Goal: Task Accomplishment & Management: Complete application form

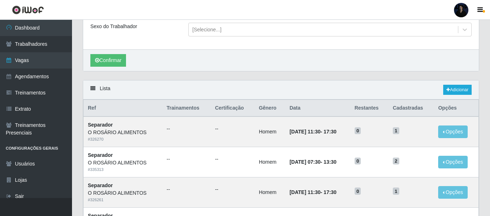
scroll to position [6, 0]
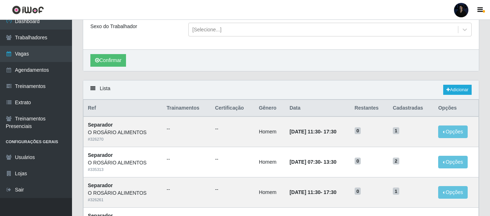
click at [461, 5] on div at bounding box center [461, 10] width 14 height 14
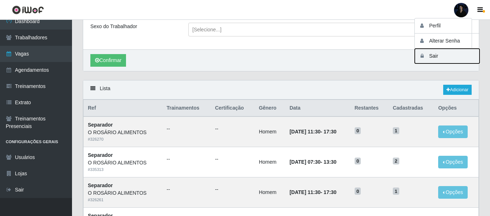
click at [430, 59] on button "Sair" at bounding box center [447, 56] width 65 height 15
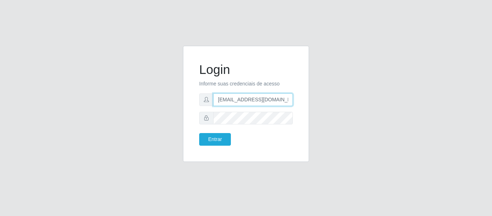
drag, startPoint x: 285, startPoint y: 100, endPoint x: 251, endPoint y: 100, distance: 33.8
click at [251, 100] on input "anacarina390@orosario.com" at bounding box center [253, 99] width 80 height 13
type input "anacarina390@queiroz.com"
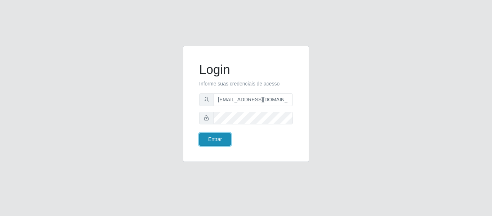
click at [221, 139] on button "Entrar" at bounding box center [215, 139] width 32 height 13
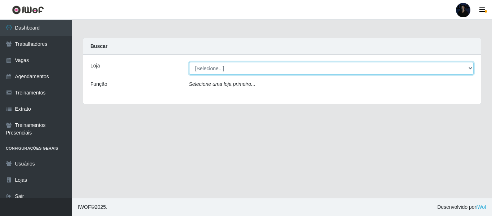
click at [209, 65] on select "[Selecione...] Hiper Queiroz - Alto da Conceição Hiper Queiroz - Boa Vista Hipe…" at bounding box center [331, 68] width 285 height 13
select select "464"
click at [189, 62] on select "[Selecione...] Hiper Queiroz - Alto da Conceição Hiper Queiroz - Boa Vista Hipe…" at bounding box center [331, 68] width 285 height 13
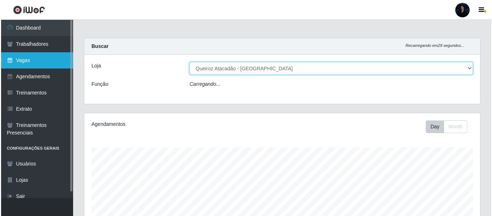
scroll to position [149, 396]
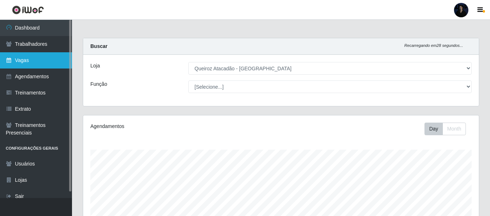
click at [48, 64] on link "Vagas" at bounding box center [36, 60] width 72 height 16
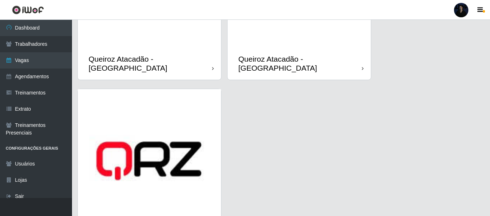
scroll to position [684, 0]
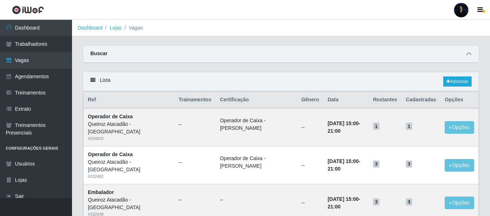
click at [466, 56] on icon at bounding box center [468, 53] width 5 height 5
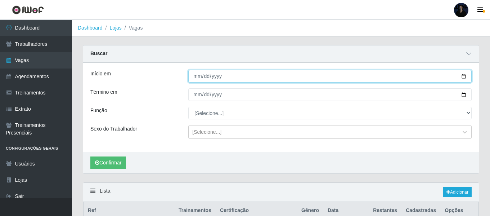
click at [462, 75] on input "Início em" at bounding box center [329, 76] width 283 height 13
type input "2025-08-26"
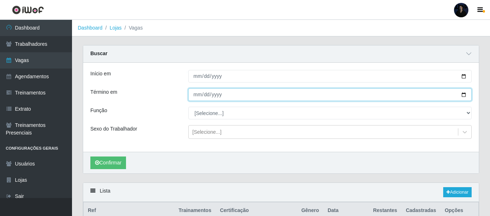
click at [464, 95] on input "Término em" at bounding box center [329, 94] width 283 height 13
type input "2025-08-26"
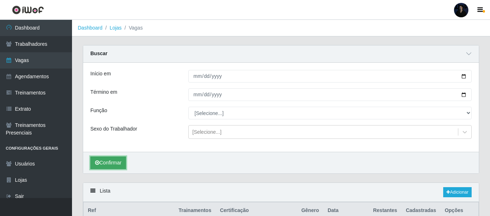
click at [110, 159] on button "Confirmar" at bounding box center [108, 162] width 36 height 13
click at [114, 25] on link "Lojas" at bounding box center [115, 28] width 12 height 6
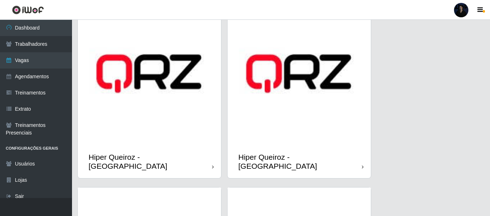
scroll to position [737, 0]
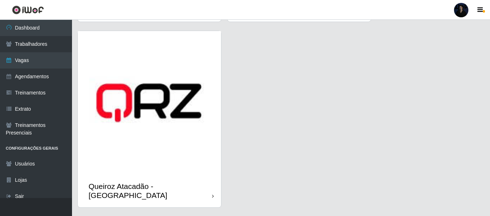
click at [121, 150] on img at bounding box center [149, 102] width 143 height 143
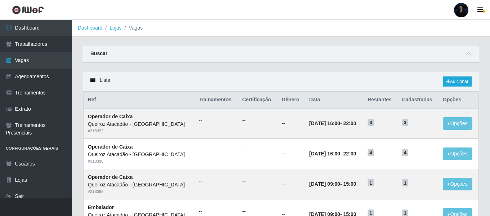
drag, startPoint x: 470, startPoint y: 56, endPoint x: 466, endPoint y: 60, distance: 5.6
click at [470, 56] on icon at bounding box center [468, 53] width 5 height 5
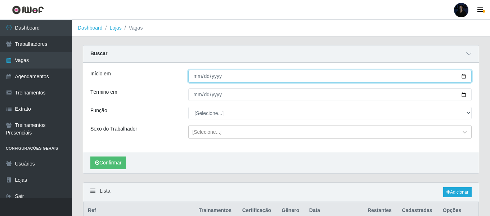
click at [466, 76] on input "Início em" at bounding box center [329, 76] width 283 height 13
type input "2025-08-26"
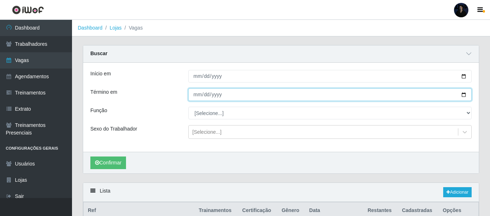
click at [466, 97] on input "Término em" at bounding box center [329, 94] width 283 height 13
click at [465, 94] on input "Término em" at bounding box center [329, 94] width 283 height 13
type input "2025-08-26"
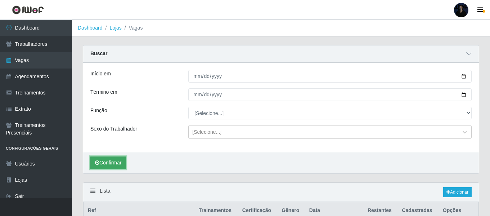
click at [106, 159] on button "Confirmar" at bounding box center [108, 162] width 36 height 13
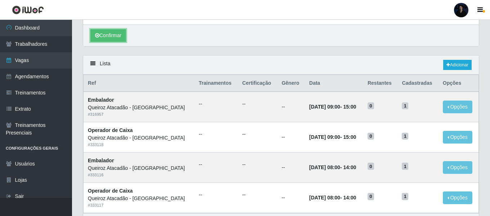
scroll to position [137, 0]
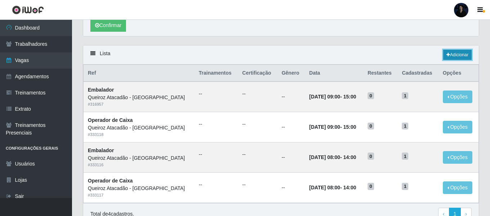
click at [453, 58] on link "Adicionar" at bounding box center [457, 55] width 28 height 10
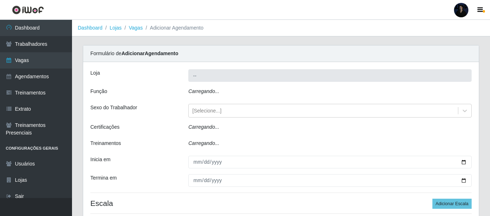
type input "Queiroz Atacadão - São Gonçalo do Amarante"
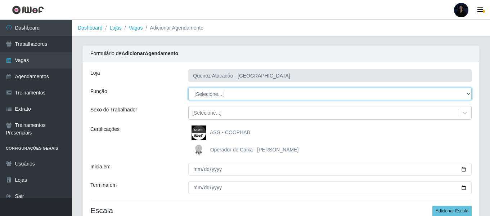
click at [214, 98] on select "[Selecione...] Embalador Embalador + Embalador ++ Operador de Caixa Operador de…" at bounding box center [329, 93] width 283 height 13
select select "73"
click at [188, 87] on select "[Selecione...] Embalador Embalador + Embalador ++ Operador de Caixa Operador de…" at bounding box center [329, 93] width 283 height 13
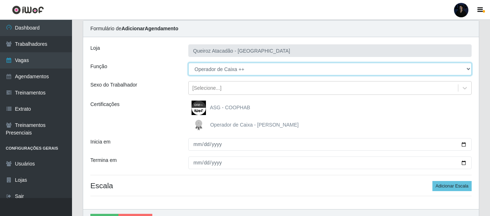
scroll to position [36, 0]
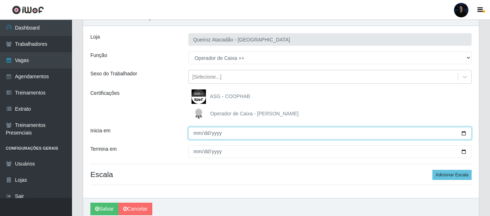
click at [465, 134] on input "Inicia em" at bounding box center [329, 133] width 283 height 13
type input "2025-08-26"
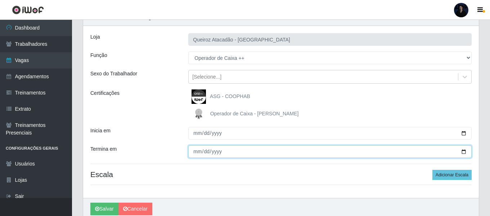
drag, startPoint x: 464, startPoint y: 154, endPoint x: 413, endPoint y: 152, distance: 50.8
click at [463, 154] on input "Termina em" at bounding box center [329, 151] width 283 height 13
type input "2025-08-26"
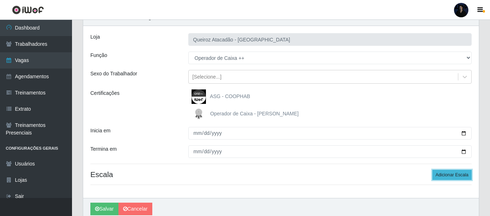
click at [439, 173] on button "Adicionar Escala" at bounding box center [451, 175] width 39 height 10
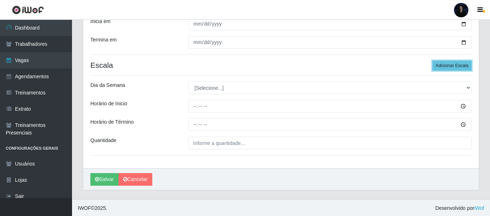
scroll to position [146, 0]
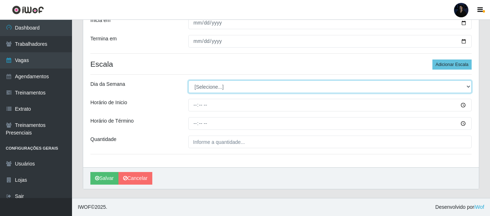
click at [197, 87] on select "[Selecione...] Segunda Terça Quarta Quinta Sexta Sábado Domingo" at bounding box center [329, 86] width 283 height 13
select select "2"
click at [188, 80] on select "[Selecione...] Segunda Terça Quarta Quinta Sexta Sábado Domingo" at bounding box center [329, 86] width 283 height 13
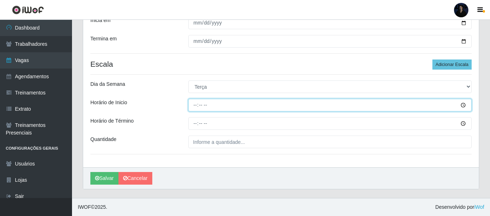
click at [195, 105] on input "Horário de Inicio" at bounding box center [329, 105] width 283 height 13
type input "16:00"
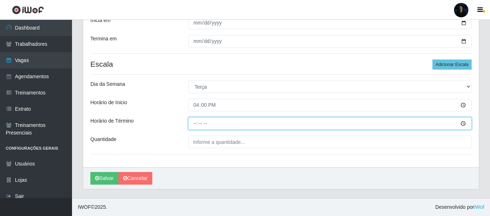
click at [197, 120] on input "Horário de Término" at bounding box center [329, 123] width 283 height 13
type input "22:00"
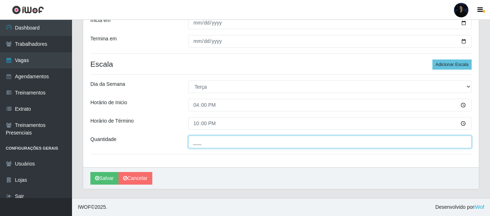
click at [195, 142] on input "___" at bounding box center [329, 141] width 283 height 13
type input "4__"
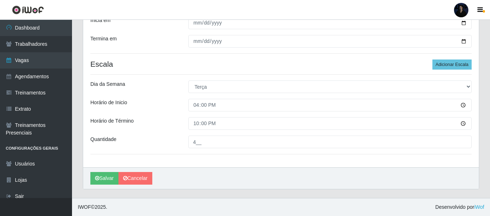
click at [204, 173] on div "Salvar Cancelar" at bounding box center [281, 178] width 396 height 22
click at [96, 176] on icon "submit" at bounding box center [97, 177] width 4 height 5
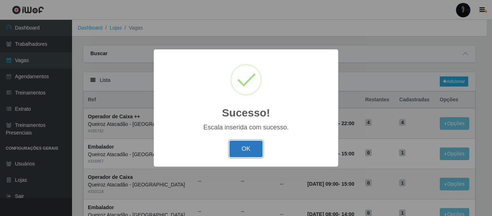
click at [240, 149] on button "OK" at bounding box center [245, 148] width 33 height 17
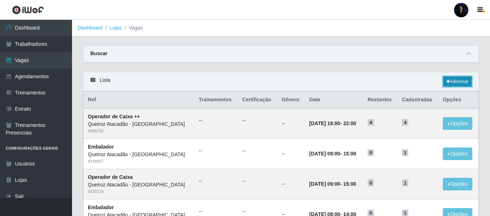
click at [455, 85] on link "Adicionar" at bounding box center [457, 81] width 28 height 10
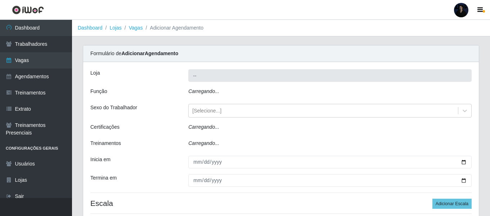
type input "Queiroz Atacadão - São Gonçalo do Amarante"
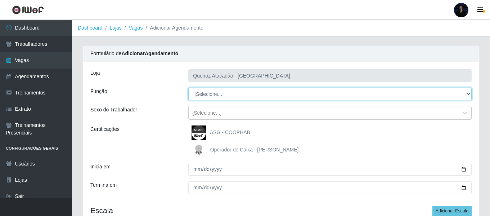
click at [209, 95] on select "[Selecione...] Embalador Embalador + Embalador ++ Operador de Caixa Operador de…" at bounding box center [329, 93] width 283 height 13
select select "71"
click at [188, 87] on select "[Selecione...] Embalador Embalador + Embalador ++ Operador de Caixa Operador de…" at bounding box center [329, 93] width 283 height 13
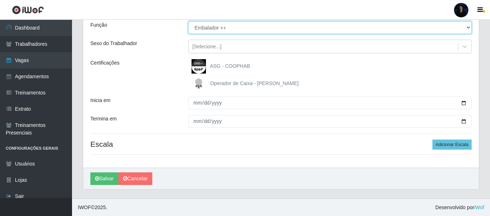
scroll to position [67, 0]
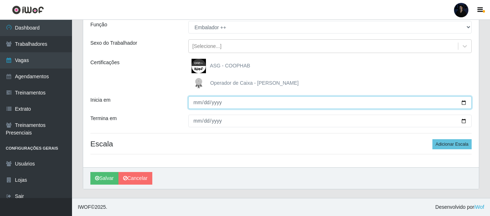
click at [463, 101] on input "Inicia em" at bounding box center [329, 102] width 283 height 13
click at [463, 103] on input "Inicia em" at bounding box center [329, 102] width 283 height 13
type input "2025-08-26"
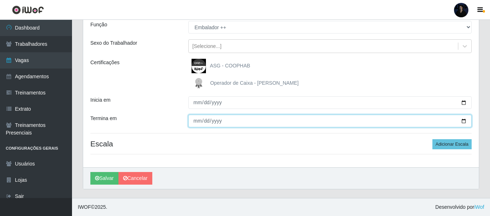
click at [463, 121] on input "Termina em" at bounding box center [329, 120] width 283 height 13
type input "2025-08-26"
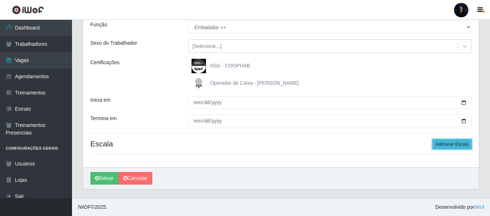
click at [447, 141] on button "Adicionar Escala" at bounding box center [451, 144] width 39 height 10
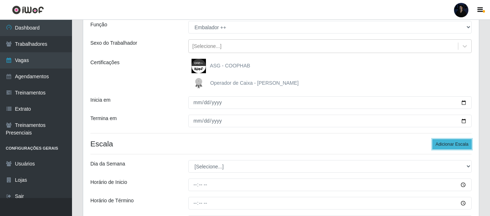
click at [447, 141] on button "Adicionar Escala" at bounding box center [451, 144] width 39 height 10
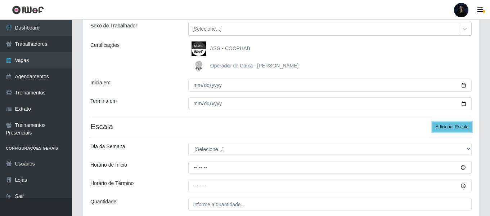
scroll to position [139, 0]
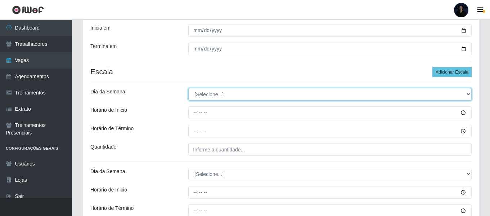
click at [204, 94] on select "[Selecione...] Segunda Terça Quarta Quinta Sexta Sábado Domingo" at bounding box center [329, 94] width 283 height 13
select select "2"
click at [188, 88] on select "[Selecione...] Segunda Terça Quarta Quinta Sexta Sábado Domingo" at bounding box center [329, 94] width 283 height 13
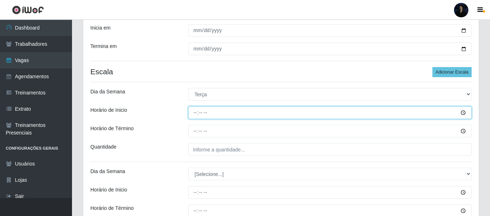
click at [191, 114] on input "Horário de Inicio" at bounding box center [329, 112] width 283 height 13
type input "16:00"
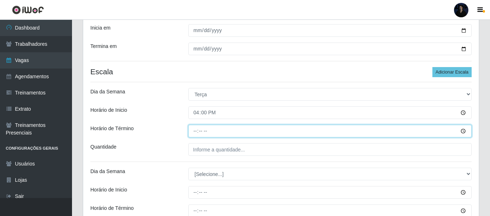
click at [193, 127] on input "Horário de Término" at bounding box center [329, 131] width 283 height 13
type input "22:00"
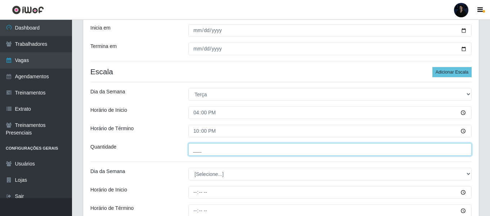
click at [195, 149] on input "___" at bounding box center [329, 149] width 283 height 13
type input "4__"
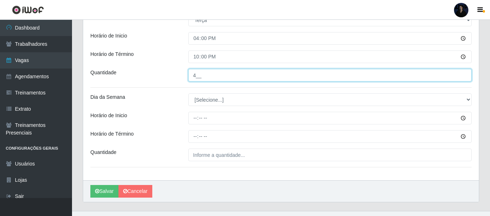
scroll to position [226, 0]
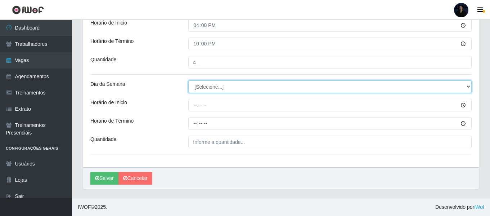
click at [206, 89] on select "[Selecione...] Segunda Terça Quarta Quinta Sexta Sábado Domingo" at bounding box center [329, 86] width 283 height 13
select select "2"
click at [188, 80] on select "[Selecione...] Segunda Terça Quarta Quinta Sexta Sábado Domingo" at bounding box center [329, 86] width 283 height 13
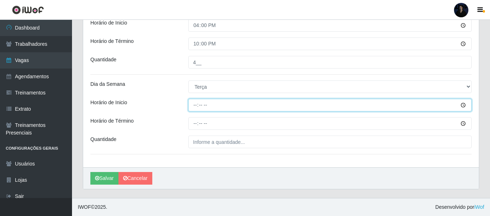
click at [197, 103] on input "Horário de Inicio" at bounding box center [329, 105] width 283 height 13
type input "08:00"
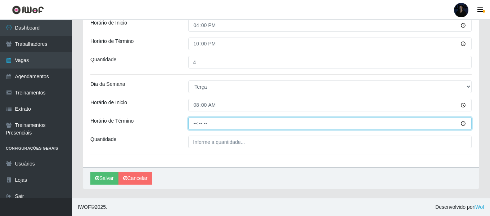
click at [195, 122] on input "Horário de Término" at bounding box center [329, 123] width 283 height 13
type input "14:00"
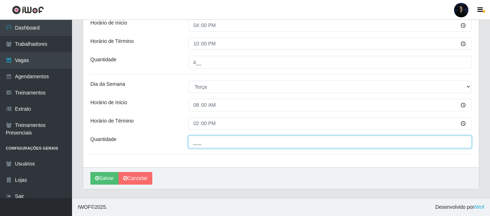
click at [195, 144] on input "___" at bounding box center [329, 141] width 283 height 13
type input "1__"
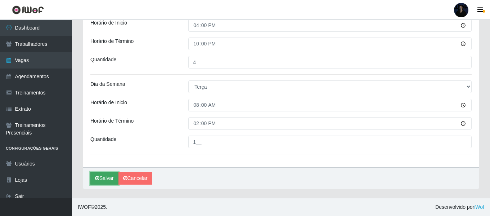
click at [105, 177] on button "Salvar" at bounding box center [104, 178] width 28 height 13
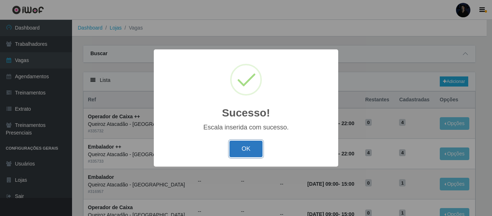
click at [236, 146] on button "OK" at bounding box center [245, 148] width 33 height 17
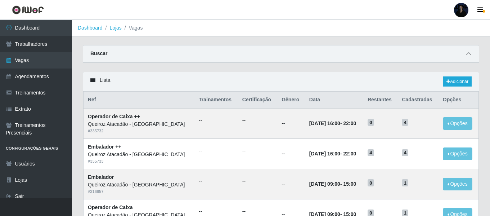
click at [470, 54] on span at bounding box center [468, 54] width 9 height 8
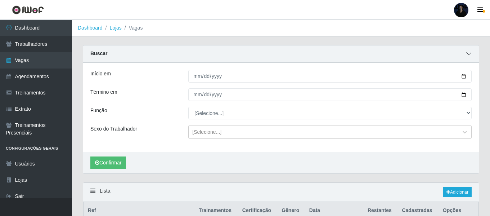
click at [465, 57] on span at bounding box center [468, 54] width 9 height 8
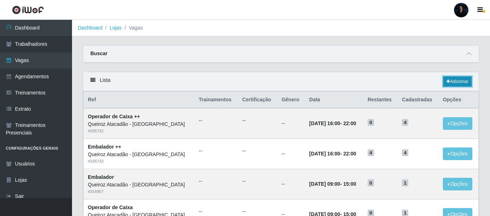
click at [455, 85] on link "Adicionar" at bounding box center [457, 81] width 28 height 10
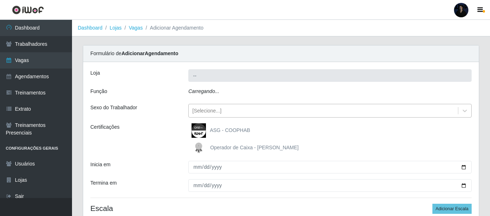
type input "Queiroz Atacadão - São Gonçalo do Amarante"
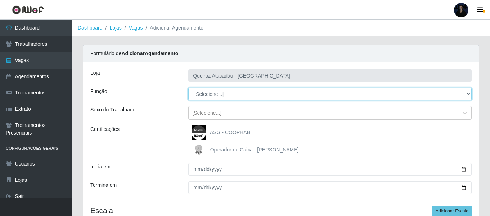
click at [215, 94] on select "[Selecione...] Embalador Embalador + Embalador ++ Operador de Caixa Operador de…" at bounding box center [329, 93] width 283 height 13
select select "22"
click at [188, 87] on select "[Selecione...] Embalador Embalador + Embalador ++ Operador de Caixa Operador de…" at bounding box center [329, 93] width 283 height 13
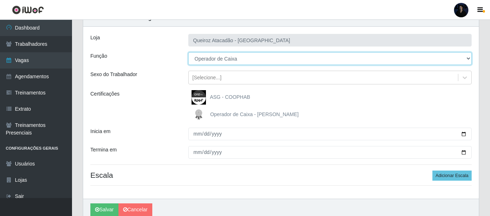
scroll to position [67, 0]
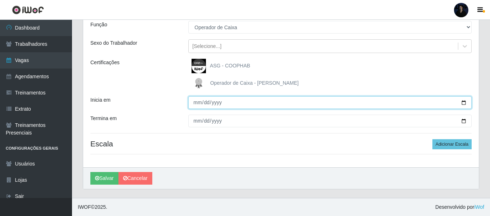
click at [460, 103] on input "Inicia em" at bounding box center [329, 102] width 283 height 13
type input "2025-08-27"
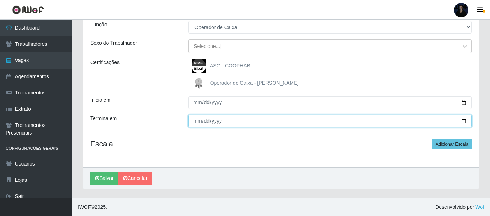
click at [463, 120] on input "Termina em" at bounding box center [329, 120] width 283 height 13
type input "2025-08-27"
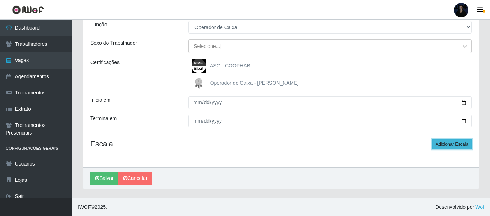
click at [438, 146] on button "Adicionar Escala" at bounding box center [451, 144] width 39 height 10
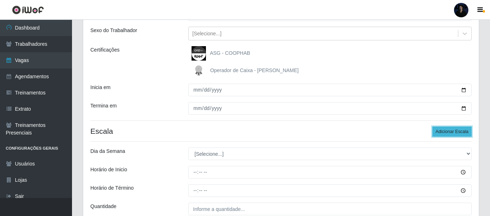
click at [449, 106] on div "Loja Queiroz Atacadão - São Gonçalo do Amarante Função [Selecione...] Embalador…" at bounding box center [281, 108] width 396 height 251
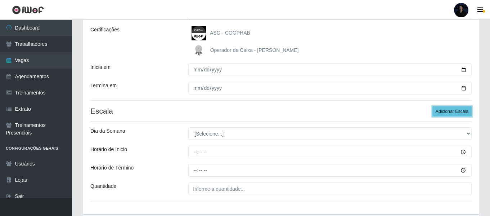
scroll to position [146, 0]
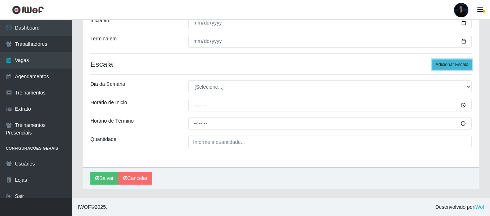
click at [447, 64] on button "Adicionar Escala" at bounding box center [451, 64] width 39 height 10
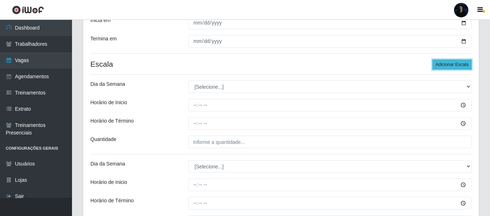
click at [444, 65] on button "Adicionar Escala" at bounding box center [451, 64] width 39 height 10
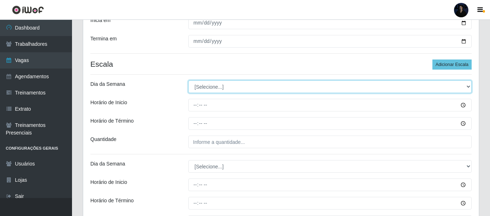
click at [198, 82] on select "[Selecione...] Segunda Terça Quarta Quinta Sexta Sábado Domingo" at bounding box center [329, 86] width 283 height 13
select select "3"
click at [188, 80] on select "[Selecione...] Segunda Terça Quarta Quinta Sexta Sábado Domingo" at bounding box center [329, 86] width 283 height 13
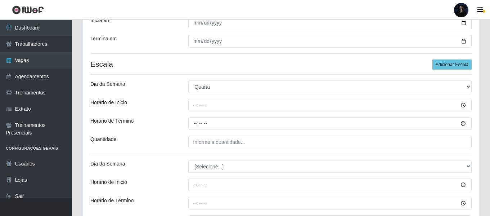
click at [212, 75] on div "Loja Queiroz Atacadão - São Gonçalo do Amarante Função [Selecione...] Embalador…" at bounding box center [281, 121] width 396 height 410
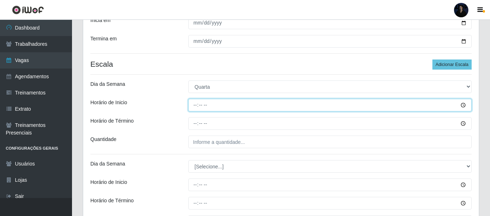
click at [194, 102] on input "Horário de Inicio" at bounding box center [329, 105] width 283 height 13
type input "08:00"
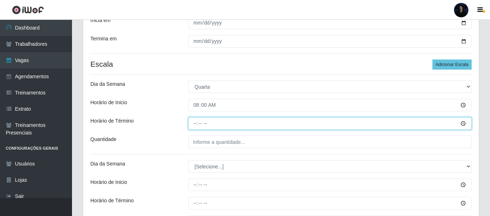
click at [193, 123] on input "Horário de Término" at bounding box center [329, 123] width 283 height 13
type input "14:00"
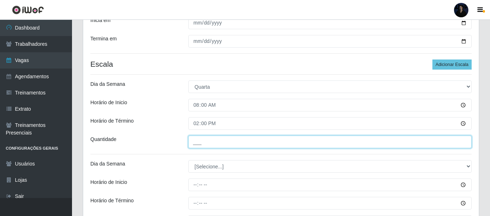
click at [194, 144] on input "___" at bounding box center [329, 141] width 283 height 13
type input "2__"
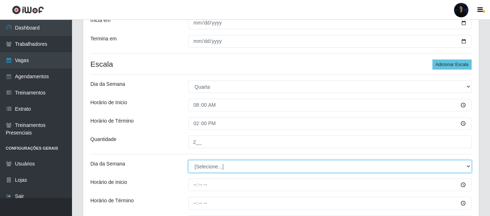
click at [199, 166] on select "[Selecione...] Segunda Terça Quarta Quinta Sexta Sábado Domingo" at bounding box center [329, 166] width 283 height 13
select select "3"
click at [188, 160] on select "[Selecione...] Segunda Terça Quarta Quinta Sexta Sábado Domingo" at bounding box center [329, 166] width 283 height 13
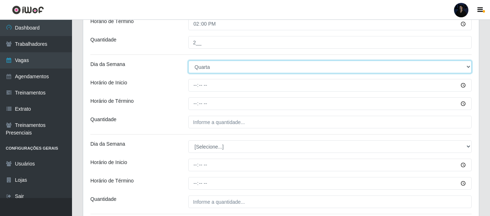
scroll to position [290, 0]
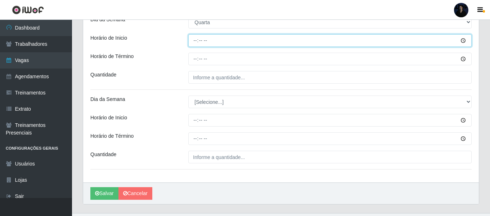
click at [194, 39] on input "Horário de Inicio" at bounding box center [329, 40] width 283 height 13
type input "09:00"
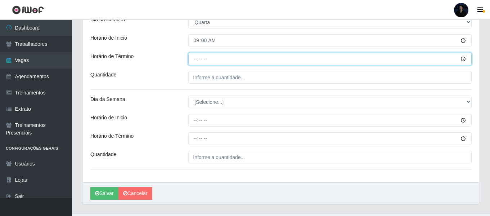
click at [194, 59] on input "Horário de Término" at bounding box center [329, 59] width 283 height 13
type input "15:00"
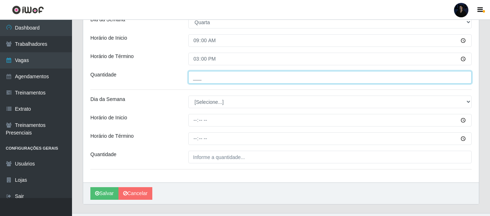
click at [195, 77] on input "___" at bounding box center [329, 77] width 283 height 13
type input "2__"
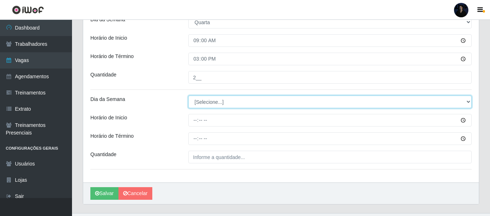
click at [198, 107] on select "[Selecione...] Segunda Terça Quarta Quinta Sexta Sábado Domingo" at bounding box center [329, 101] width 283 height 13
select select "3"
click at [188, 95] on select "[Selecione...] Segunda Terça Quarta Quinta Sexta Sábado Domingo" at bounding box center [329, 101] width 283 height 13
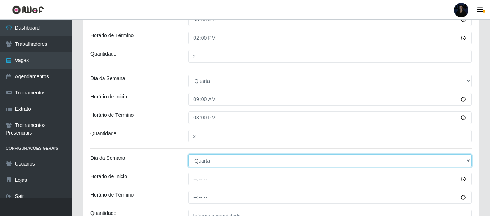
scroll to position [305, 0]
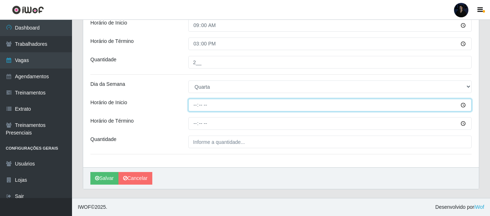
click at [195, 106] on input "Horário de Inicio" at bounding box center [329, 105] width 283 height 13
type input "16:00"
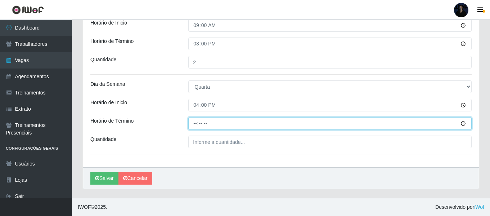
click at [193, 122] on input "Horário de Término" at bounding box center [329, 123] width 283 height 13
type input "22:00"
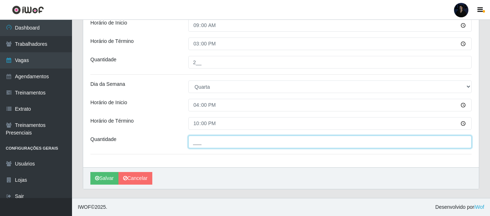
click at [199, 141] on input "___" at bounding box center [329, 141] width 283 height 13
type input "4__"
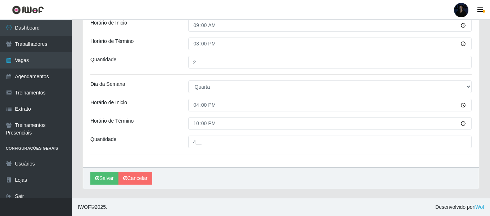
click at [159, 142] on div "Quantidade" at bounding box center [134, 141] width 98 height 13
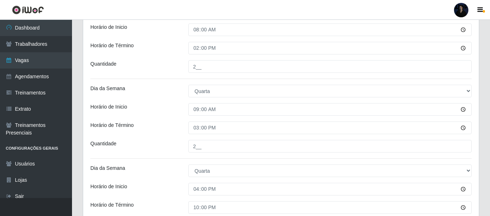
scroll to position [216, 0]
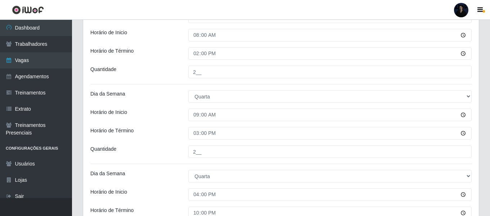
click at [151, 90] on div "Dia da Semana" at bounding box center [134, 96] width 98 height 13
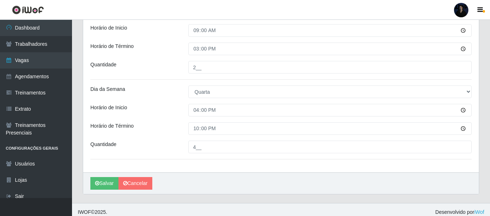
scroll to position [305, 0]
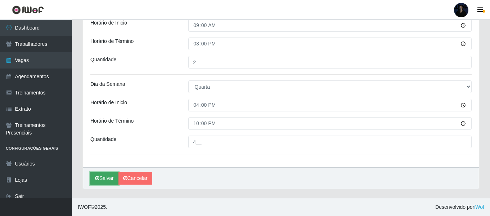
click at [99, 175] on button "Salvar" at bounding box center [104, 178] width 28 height 13
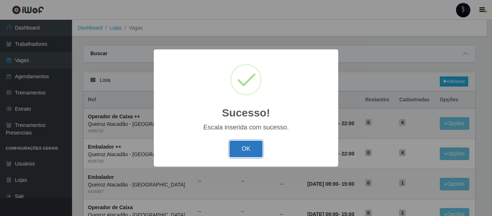
click at [257, 145] on button "OK" at bounding box center [245, 148] width 33 height 17
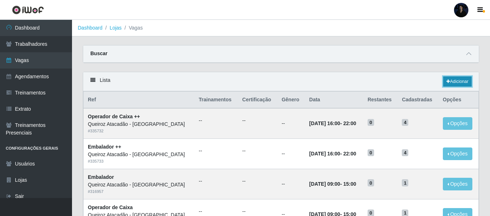
click at [445, 78] on link "Adicionar" at bounding box center [457, 81] width 28 height 10
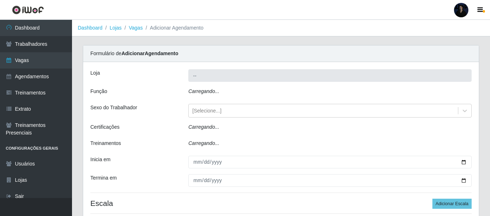
type input "Queiroz Atacadão - São Gonçalo do Amarante"
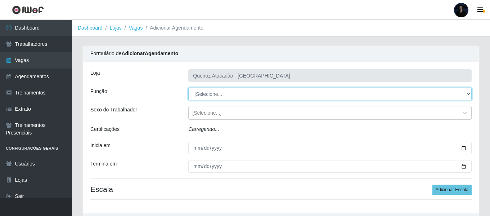
click at [226, 94] on select "[Selecione...] Embalador Embalador + Embalador ++ Operador de Caixa Operador de…" at bounding box center [329, 93] width 283 height 13
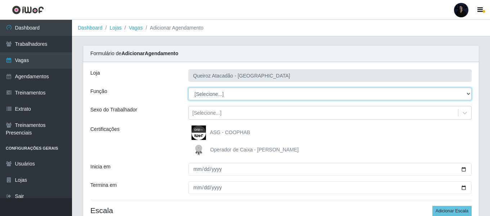
select select "1"
click at [188, 87] on select "[Selecione...] Embalador Embalador + Embalador ++ Operador de Caixa Operador de…" at bounding box center [329, 93] width 283 height 13
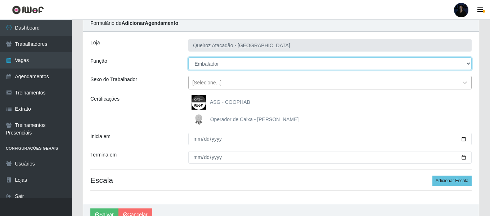
scroll to position [67, 0]
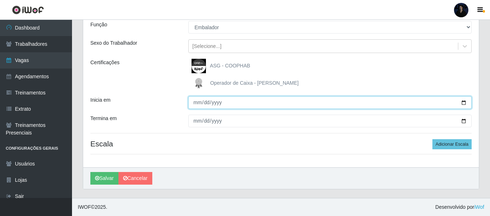
click at [466, 103] on input "Inicia em" at bounding box center [329, 102] width 283 height 13
type input "2025-08-27"
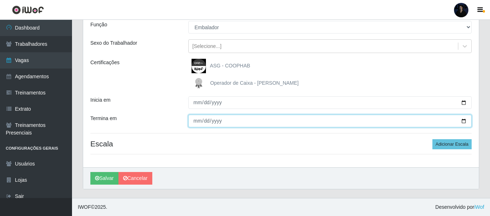
click at [461, 120] on input "Termina em" at bounding box center [329, 120] width 283 height 13
type input "2025-08-27"
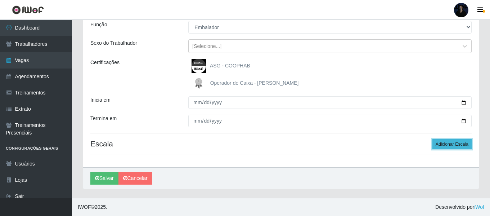
click at [452, 147] on button "Adicionar Escala" at bounding box center [451, 144] width 39 height 10
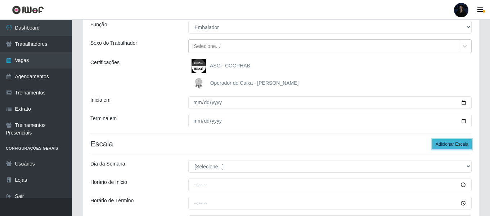
click at [452, 147] on button "Adicionar Escala" at bounding box center [451, 144] width 39 height 10
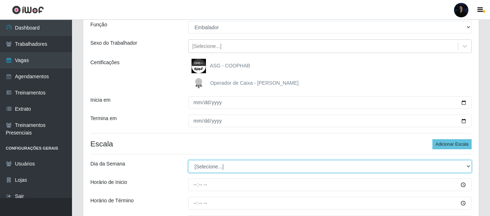
click at [211, 169] on select "[Selecione...] Segunda Terça Quarta Quinta Sexta Sábado Domingo" at bounding box center [329, 166] width 283 height 13
select select "3"
click at [188, 160] on select "[Selecione...] Segunda Terça Quarta Quinta Sexta Sábado Domingo" at bounding box center [329, 166] width 283 height 13
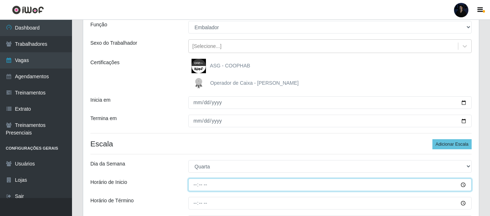
click at [197, 182] on input "Horário de Inicio" at bounding box center [329, 184] width 283 height 13
type input "08:00"
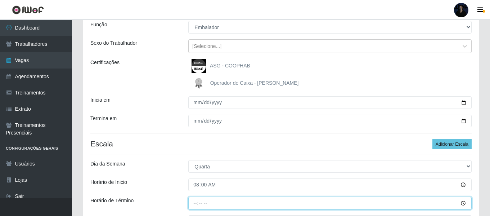
click at [193, 203] on input "Horário de Término" at bounding box center [329, 203] width 283 height 13
type input "14:00"
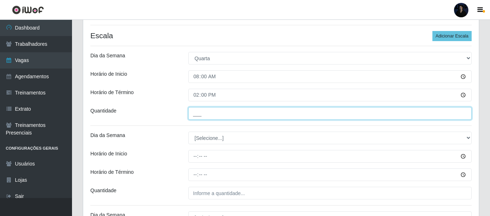
click at [198, 115] on input "___" at bounding box center [329, 113] width 283 height 13
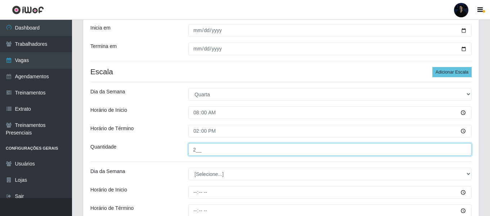
scroll to position [211, 0]
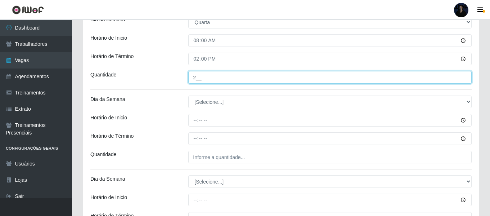
type input "2__"
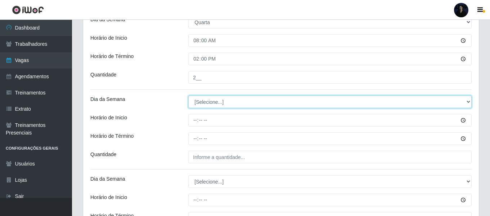
click at [202, 103] on select "[Selecione...] Segunda Terça Quarta Quinta Sexta Sábado Domingo" at bounding box center [329, 101] width 283 height 13
select select "3"
click at [188, 95] on select "[Selecione...] Segunda Terça Quarta Quinta Sexta Sábado Domingo" at bounding box center [329, 101] width 283 height 13
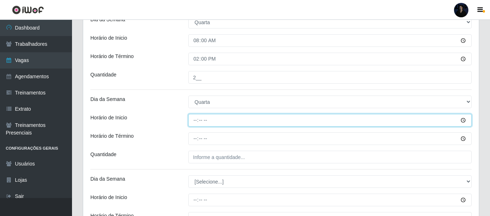
click at [197, 123] on input "Horário de Inicio" at bounding box center [329, 120] width 283 height 13
type input "09:00"
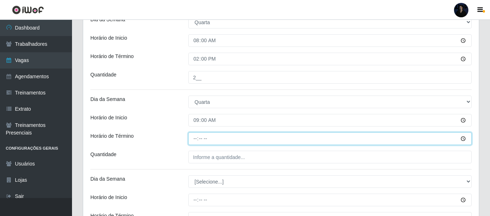
click at [194, 135] on input "Horário de Término" at bounding box center [329, 138] width 283 height 13
type input "15:00"
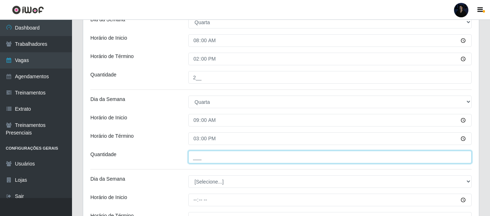
click at [195, 157] on input "___" at bounding box center [329, 156] width 283 height 13
type input "2__"
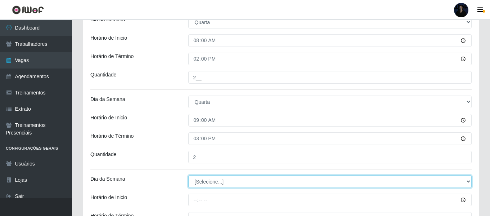
click at [196, 183] on select "[Selecione...] Segunda Terça Quarta Quinta Sexta Sábado Domingo" at bounding box center [329, 181] width 283 height 13
select select "3"
click at [188, 175] on select "[Selecione...] Segunda Terça Quarta Quinta Sexta Sábado Domingo" at bounding box center [329, 181] width 283 height 13
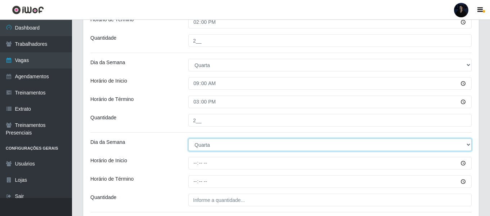
scroll to position [305, 0]
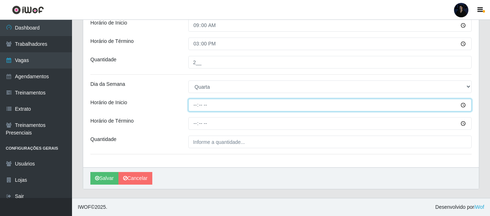
click at [194, 102] on input "Horário de Inicio" at bounding box center [329, 105] width 283 height 13
type input "16:00"
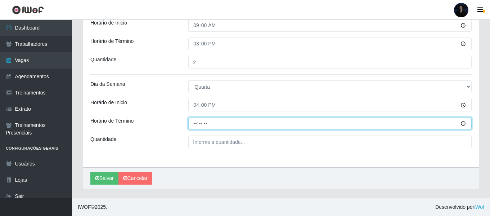
click at [197, 119] on input "Horário de Término" at bounding box center [329, 123] width 283 height 13
type input "22:00"
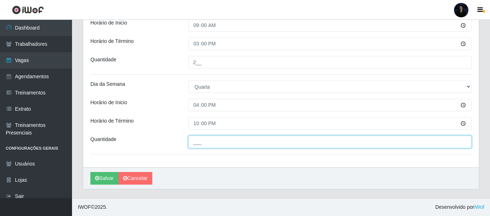
click at [195, 147] on input "___" at bounding box center [329, 141] width 283 height 13
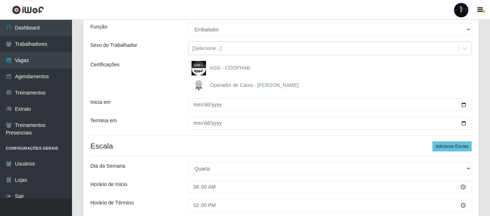
scroll to position [53, 0]
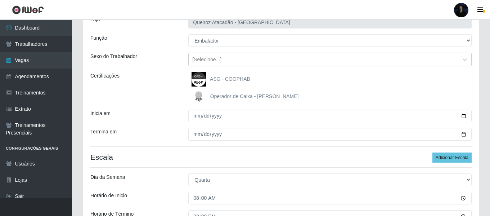
type input "2__"
click at [146, 90] on div "Certificações" at bounding box center [134, 88] width 98 height 32
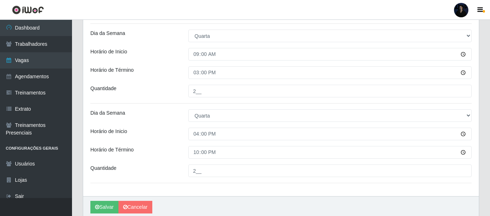
scroll to position [305, 0]
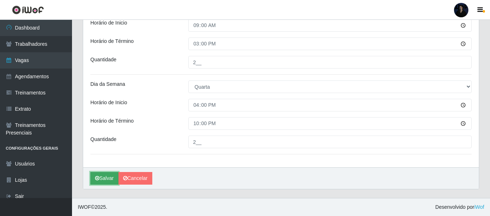
click at [98, 179] on icon "submit" at bounding box center [97, 177] width 4 height 5
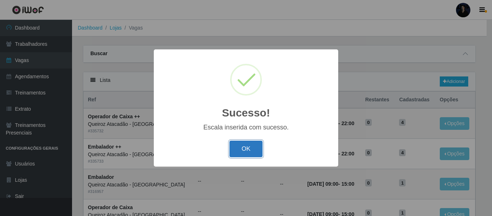
click at [245, 147] on button "OK" at bounding box center [245, 148] width 33 height 17
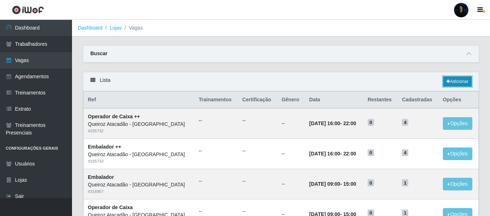
click at [455, 80] on link "Adicionar" at bounding box center [457, 81] width 28 height 10
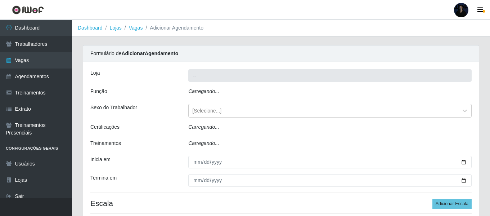
type input "Queiroz Atacadão - São Gonçalo do Amarante"
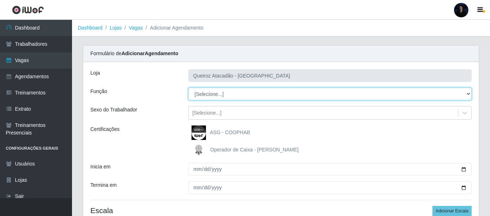
click at [209, 94] on select "[Selecione...] Embalador Embalador + Embalador ++ Operador de Caixa Operador de…" at bounding box center [329, 93] width 283 height 13
select select "1"
click at [188, 87] on select "[Selecione...] Embalador Embalador + Embalador ++ Operador de Caixa Operador de…" at bounding box center [329, 93] width 283 height 13
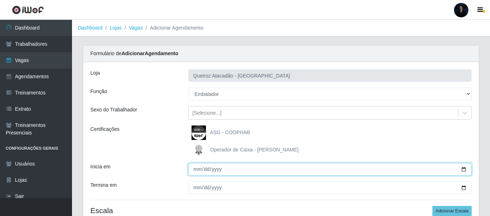
click at [465, 170] on input "Inicia em" at bounding box center [329, 169] width 283 height 13
type input "2025-08-28"
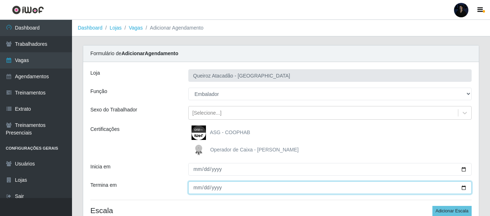
click at [461, 189] on input "Termina em" at bounding box center [329, 187] width 283 height 13
type input "2025-08-28"
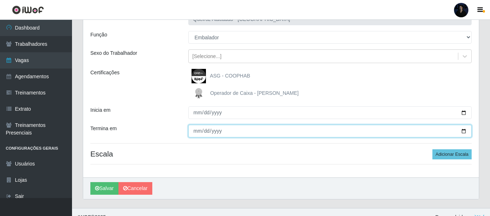
scroll to position [31, 0]
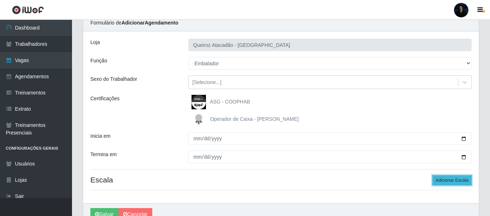
click at [454, 182] on button "Adicionar Escala" at bounding box center [451, 180] width 39 height 10
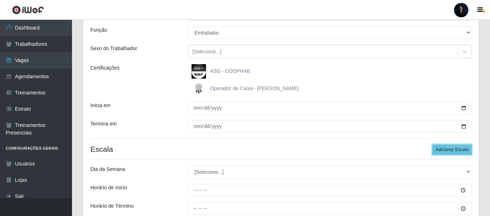
scroll to position [67, 0]
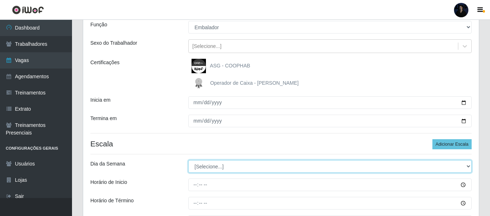
click at [223, 164] on select "[Selecione...] Segunda Terça Quarta Quinta Sexta Sábado Domingo" at bounding box center [329, 166] width 283 height 13
select select "4"
click at [188, 160] on select "[Selecione...] Segunda Terça Quarta Quinta Sexta Sábado Domingo" at bounding box center [329, 166] width 283 height 13
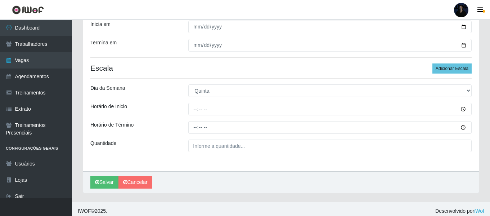
scroll to position [146, 0]
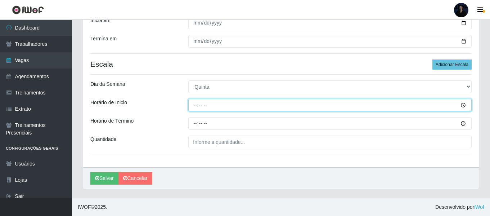
click at [192, 105] on input "Horário de Inicio" at bounding box center [329, 105] width 283 height 13
type input "09:00"
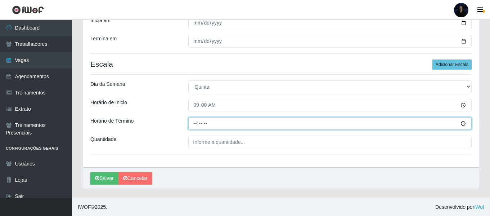
click at [195, 123] on input "Horário de Término" at bounding box center [329, 123] width 283 height 13
type input "15:00"
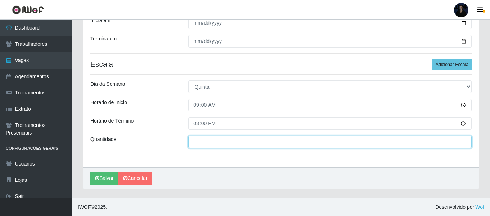
click at [199, 139] on input "___" at bounding box center [329, 141] width 283 height 13
type input "2__"
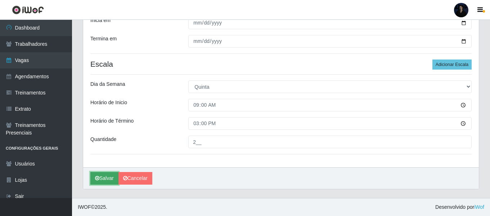
click at [100, 176] on button "Salvar" at bounding box center [104, 178] width 28 height 13
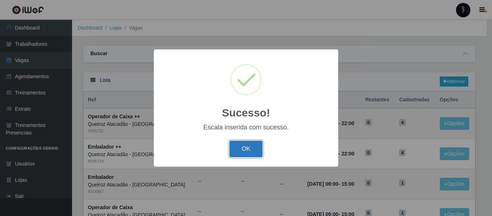
click at [248, 145] on button "OK" at bounding box center [245, 148] width 33 height 17
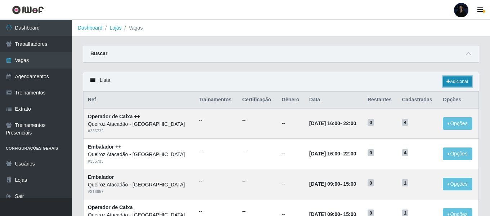
click at [463, 83] on link "Adicionar" at bounding box center [457, 81] width 28 height 10
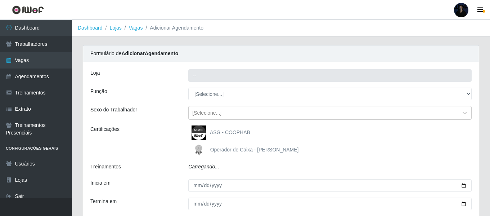
type input "Queiroz Atacadão - São Gonçalo do Amarante"
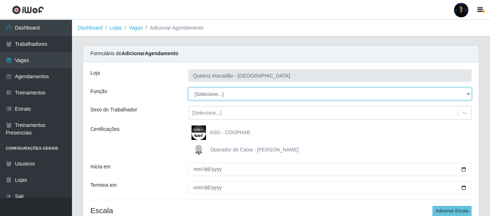
click at [273, 94] on select "[Selecione...] Embalador Embalador + Embalador ++ Operador de Caixa Operador de…" at bounding box center [329, 93] width 283 height 13
select select "22"
click at [188, 87] on select "[Selecione...] Embalador Embalador + Embalador ++ Operador de Caixa Operador de…" at bounding box center [329, 93] width 283 height 13
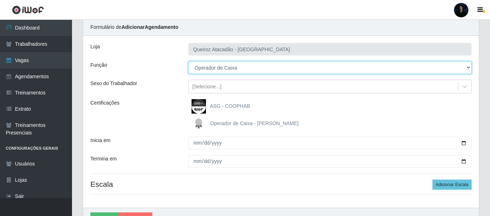
scroll to position [67, 0]
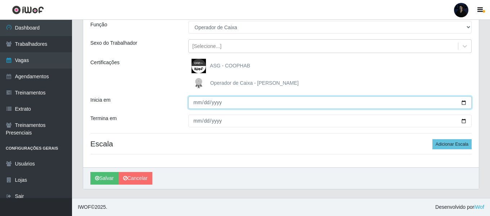
click at [465, 102] on input "Inicia em" at bounding box center [329, 102] width 283 height 13
type input "2025-08-28"
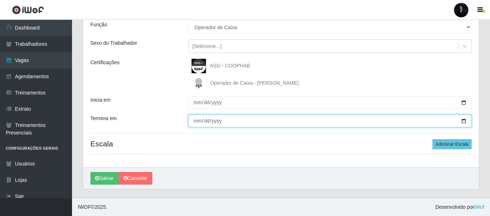
click at [464, 122] on input "Termina em" at bounding box center [329, 120] width 283 height 13
type input "2025-08-28"
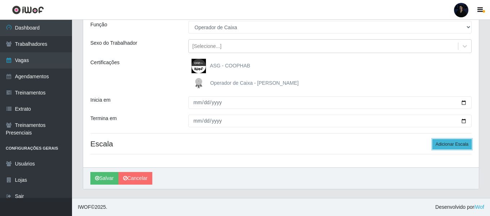
click at [447, 143] on button "Adicionar Escala" at bounding box center [451, 144] width 39 height 10
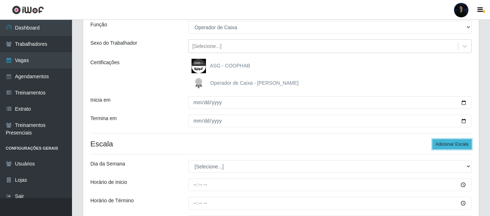
click at [447, 143] on button "Adicionar Escala" at bounding box center [451, 144] width 39 height 10
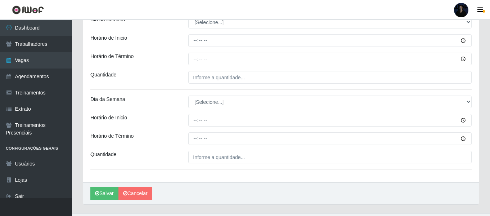
scroll to position [139, 0]
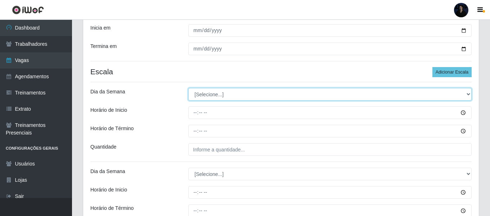
click at [466, 95] on select "[Selecione...] Segunda Terça Quarta Quinta Sexta Sábado Domingo" at bounding box center [329, 94] width 283 height 13
select select "4"
click at [188, 88] on select "[Selecione...] Segunda Terça Quarta Quinta Sexta Sábado Domingo" at bounding box center [329, 94] width 283 height 13
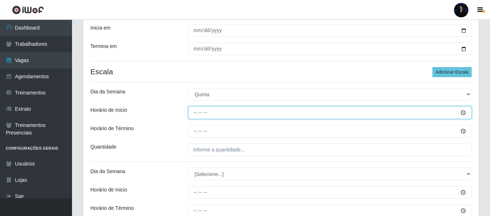
click at [192, 109] on input "Horário de Inicio" at bounding box center [329, 112] width 283 height 13
type input "08:00"
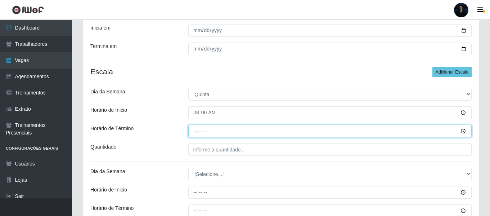
click at [197, 127] on input "Horário de Término" at bounding box center [329, 131] width 283 height 13
type input "14:00"
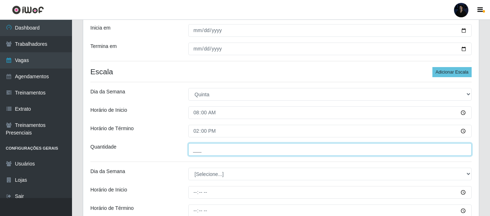
click at [198, 153] on input "___" at bounding box center [329, 149] width 283 height 13
type input "1__"
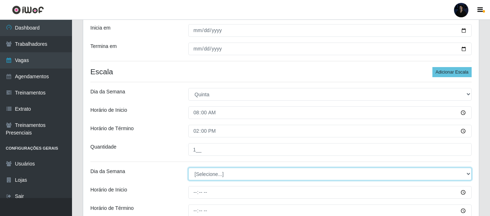
click at [200, 175] on select "[Selecione...] Segunda Terça Quarta Quinta Sexta Sábado Domingo" at bounding box center [329, 173] width 283 height 13
select select "4"
click at [188, 167] on select "[Selecione...] Segunda Terça Quarta Quinta Sexta Sábado Domingo" at bounding box center [329, 173] width 283 height 13
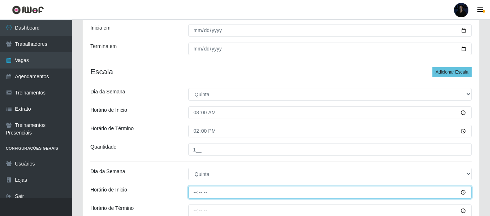
click at [198, 193] on input "Horário de Inicio" at bounding box center [329, 192] width 283 height 13
type input "09:00"
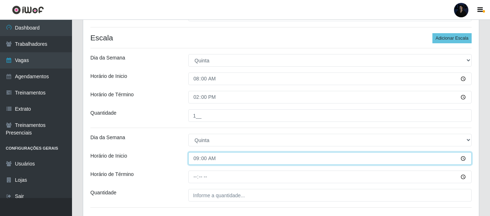
scroll to position [211, 0]
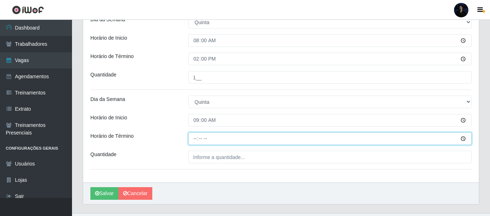
click at [194, 140] on input "Horário de Término" at bounding box center [329, 138] width 283 height 13
type input "15:00"
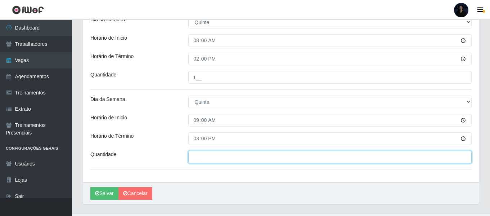
click at [194, 153] on input "___" at bounding box center [329, 156] width 283 height 13
type input "1__"
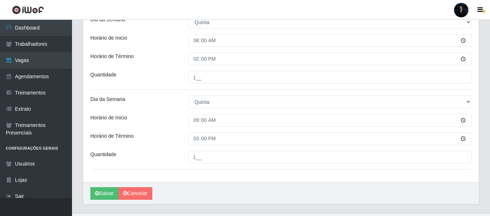
click at [153, 131] on div "Loja Queiroz Atacadão - São Gonçalo do Amarante Função [Selecione...] Embalador…" at bounding box center [281, 16] width 396 height 331
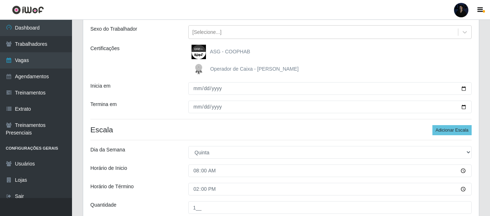
scroll to position [226, 0]
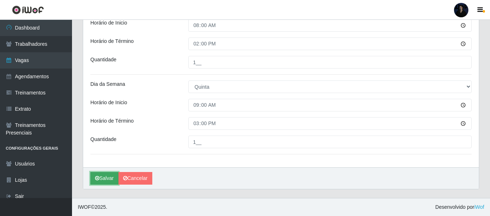
click at [96, 177] on icon "submit" at bounding box center [97, 177] width 4 height 5
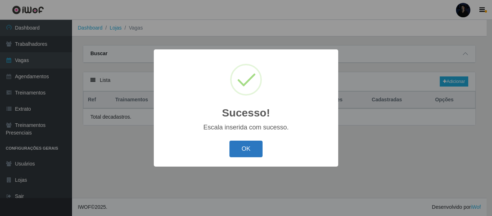
click at [244, 147] on button "OK" at bounding box center [245, 148] width 33 height 17
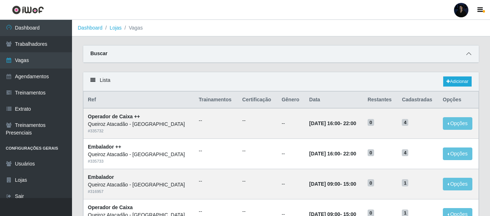
click at [469, 55] on icon at bounding box center [468, 53] width 5 height 5
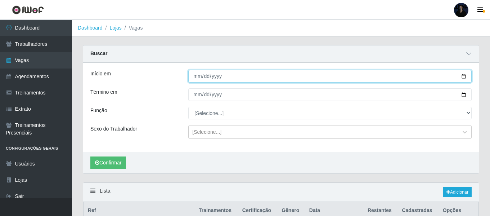
click at [465, 76] on input "2025-08-26" at bounding box center [329, 76] width 283 height 13
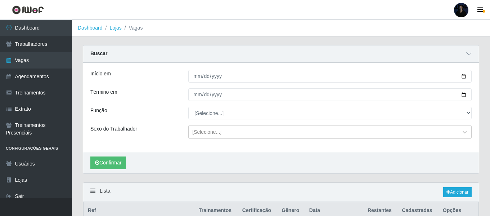
click at [459, 11] on div at bounding box center [461, 10] width 14 height 14
click at [429, 61] on button "Sair" at bounding box center [447, 56] width 65 height 15
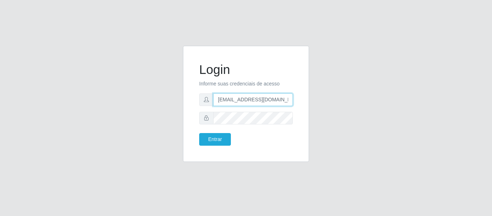
click at [225, 97] on input "anacarina390@queiroz.com" at bounding box center [253, 99] width 80 height 13
drag, startPoint x: 281, startPoint y: 101, endPoint x: 252, endPoint y: 98, distance: 28.5
click at [252, 98] on input "anacarina390@queiroz.com" at bounding box center [253, 99] width 80 height 13
click at [256, 103] on input "anacarina390@óros" at bounding box center [253, 99] width 80 height 13
click at [255, 101] on input "anacarina390@óros" at bounding box center [253, 99] width 80 height 13
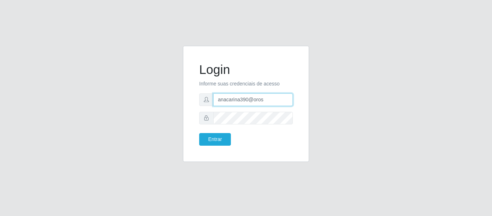
type input "anacarina390@orosario.com"
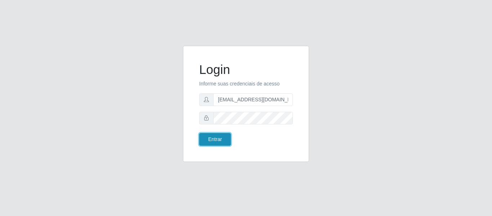
click at [214, 136] on button "Entrar" at bounding box center [215, 139] width 32 height 13
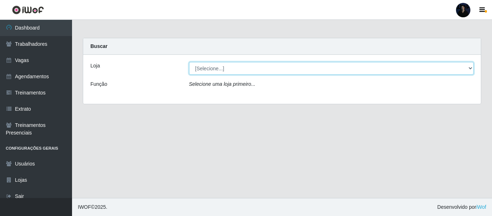
click at [197, 72] on select "[Selecione...] O ROSÁRIO ALIMENTOS" at bounding box center [331, 68] width 285 height 13
select select "349"
click at [189, 62] on select "[Selecione...] O ROSÁRIO ALIMENTOS" at bounding box center [331, 68] width 285 height 13
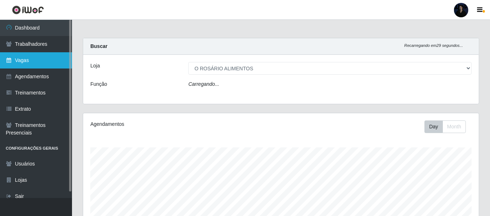
click at [24, 62] on link "Vagas" at bounding box center [36, 60] width 72 height 16
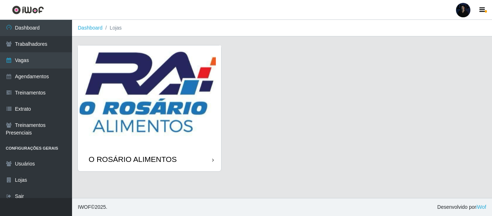
click at [171, 125] on img at bounding box center [149, 96] width 143 height 102
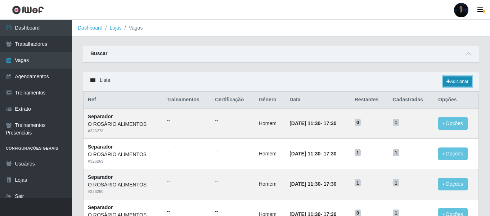
click at [448, 81] on icon at bounding box center [448, 81] width 4 height 4
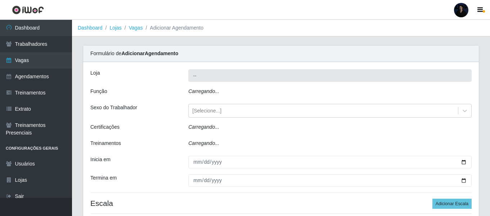
type input "O ROSÁRIO ALIMENTOS"
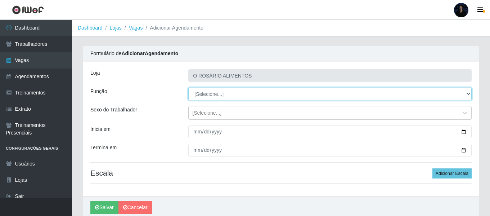
click at [242, 91] on select "[Selecione...] Auxiliar de Depósito Auxiliar de Depósito + Auxiliar de Depósito…" at bounding box center [329, 93] width 283 height 13
select select "81"
click at [188, 87] on select "[Selecione...] Auxiliar de Depósito Auxiliar de Depósito + Auxiliar de Depósito…" at bounding box center [329, 93] width 283 height 13
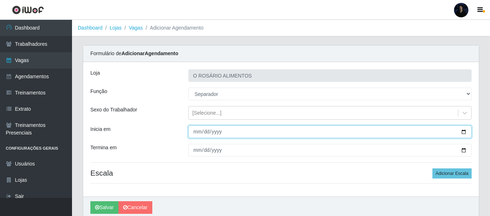
click at [464, 132] on input "Inicia em" at bounding box center [329, 131] width 283 height 13
type input "2025-09-08"
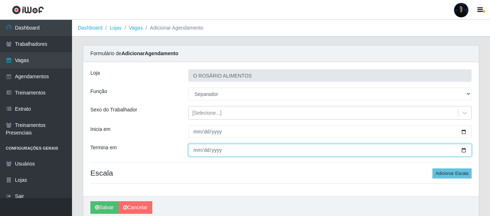
drag, startPoint x: 464, startPoint y: 150, endPoint x: 436, endPoint y: 147, distance: 28.6
click at [464, 150] on input "Termina em" at bounding box center [329, 150] width 283 height 13
type input "2025-09-09"
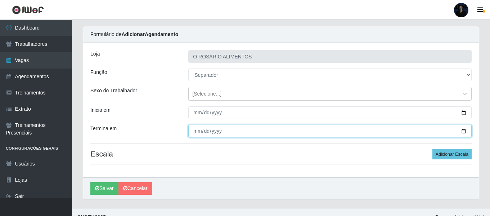
scroll to position [29, 0]
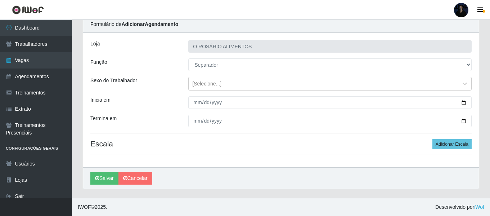
click at [312, 149] on div "Loja O ROSÁRIO ALIMENTOS Função [Selecione...] Auxiliar de Depósito Auxiliar de…" at bounding box center [281, 100] width 396 height 134
click at [445, 145] on button "Adicionar Escala" at bounding box center [451, 144] width 39 height 10
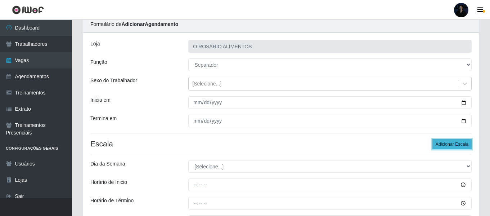
click at [445, 145] on button "Adicionar Escala" at bounding box center [451, 144] width 39 height 10
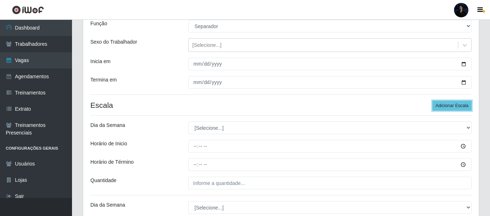
scroll to position [101, 0]
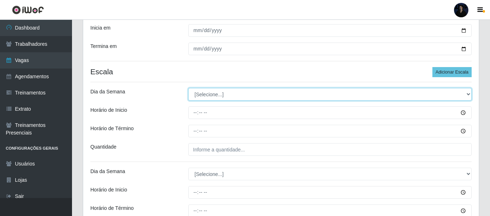
click at [208, 96] on select "[Selecione...] Segunda Terça Quarta Quinta Sexta Sábado Domingo" at bounding box center [329, 94] width 283 height 13
select select "1"
click at [188, 88] on select "[Selecione...] Segunda Terça Quarta Quinta Sexta Sábado Domingo" at bounding box center [329, 94] width 283 height 13
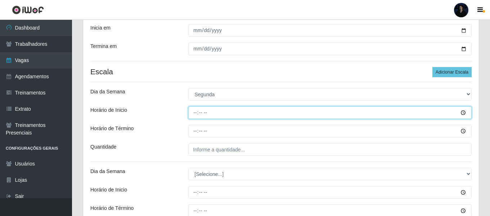
click at [194, 114] on input "Horário de Inicio" at bounding box center [329, 112] width 283 height 13
type input "07:30"
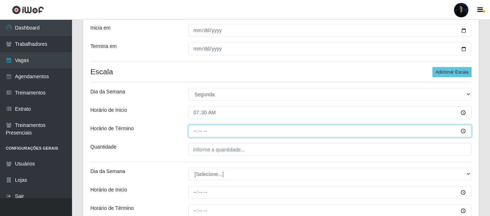
click at [195, 131] on input "Horário de Término" at bounding box center [329, 131] width 283 height 13
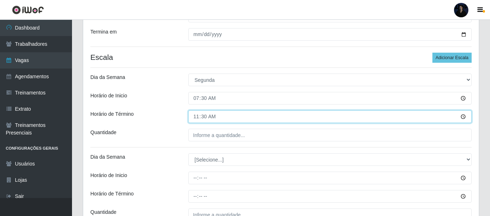
scroll to position [137, 0]
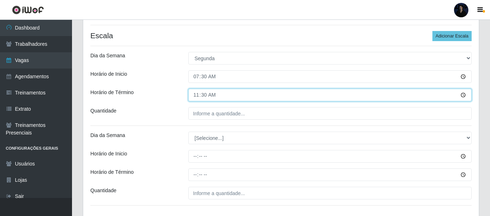
click at [198, 95] on input "11:30" at bounding box center [329, 95] width 283 height 13
type input "13:30"
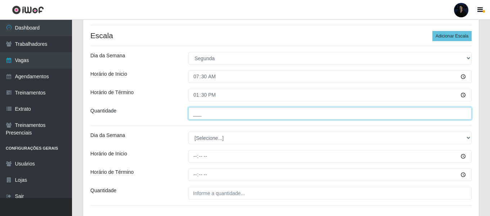
click at [194, 109] on input "___" at bounding box center [329, 113] width 283 height 13
type input "1__"
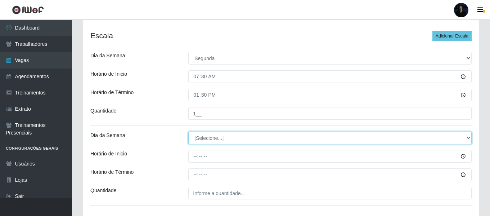
click at [200, 135] on select "[Selecione...] Segunda Terça Quarta Quinta Sexta Sábado Domingo" at bounding box center [329, 137] width 283 height 13
select select "2"
click at [188, 131] on select "[Selecione...] Segunda Terça Quarta Quinta Sexta Sábado Domingo" at bounding box center [329, 137] width 283 height 13
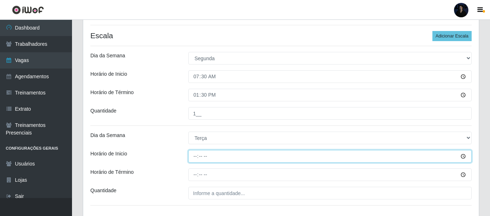
click at [195, 154] on input "Horário de Inicio" at bounding box center [329, 156] width 283 height 13
type input "07:30"
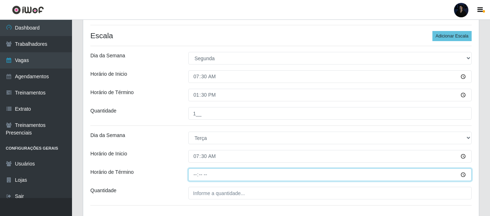
click at [194, 173] on input "Horário de Término" at bounding box center [329, 174] width 283 height 13
type input "13:30"
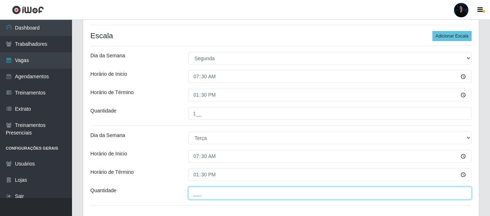
click at [205, 197] on input "___" at bounding box center [329, 192] width 283 height 13
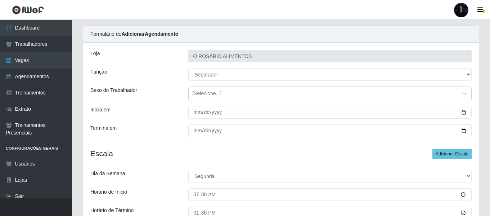
scroll to position [0, 0]
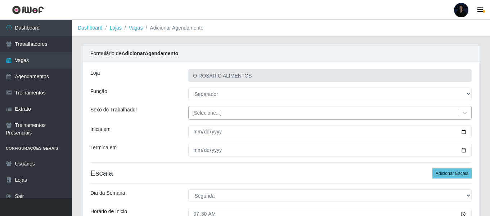
type input "1__"
click at [202, 115] on div "[Selecione...]" at bounding box center [206, 113] width 29 height 8
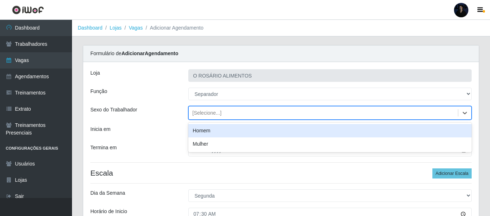
click at [203, 133] on div "Homem" at bounding box center [329, 130] width 283 height 13
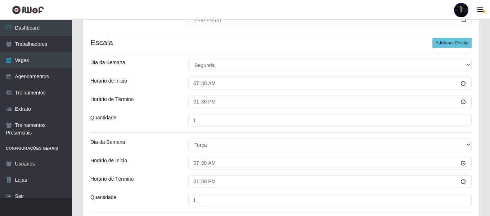
scroll to position [180, 0]
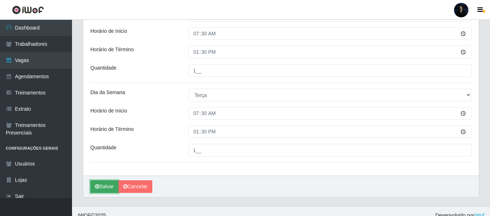
click at [102, 184] on button "Salvar" at bounding box center [104, 186] width 28 height 13
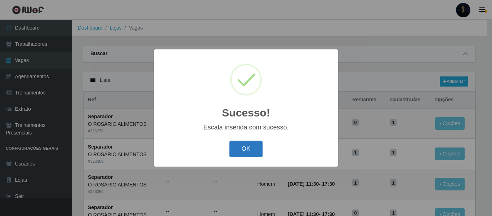
click at [244, 153] on button "OK" at bounding box center [245, 148] width 33 height 17
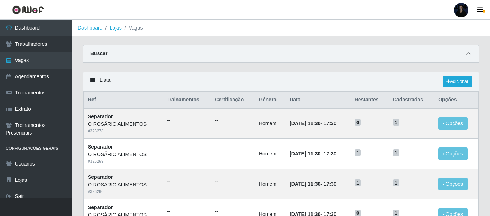
click at [469, 54] on icon at bounding box center [468, 53] width 5 height 5
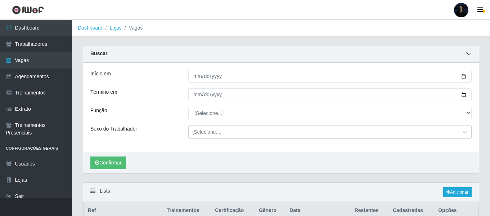
click at [469, 54] on icon at bounding box center [468, 53] width 5 height 5
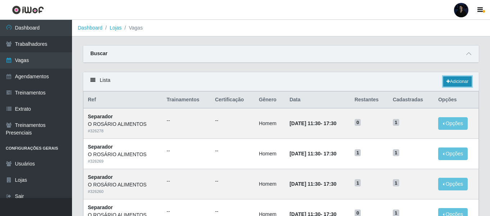
click at [460, 77] on link "Adicionar" at bounding box center [457, 81] width 28 height 10
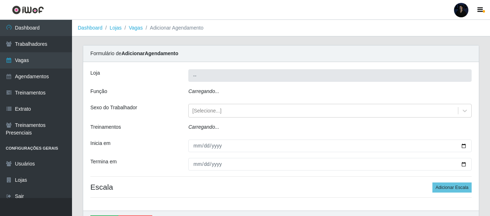
type input "O ROSÁRIO ALIMENTOS"
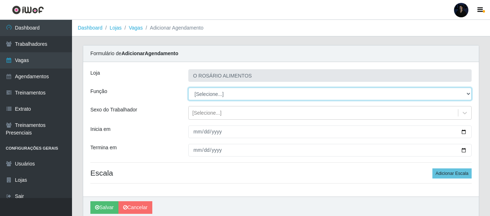
click at [207, 93] on select "[Selecione...] Auxiliar de Depósito Auxiliar de Depósito + Auxiliar de Depósito…" at bounding box center [329, 93] width 283 height 13
select select "81"
click at [188, 87] on select "[Selecione...] Auxiliar de Depósito Auxiliar de Depósito + Auxiliar de Depósito…" at bounding box center [329, 93] width 283 height 13
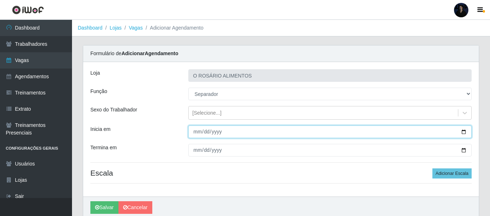
click at [463, 133] on input "Inicia em" at bounding box center [329, 131] width 283 height 13
type input "2025-09-12"
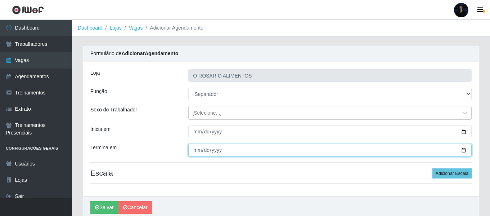
click at [465, 148] on input "Termina em" at bounding box center [329, 150] width 283 height 13
type input "2025-09-12"
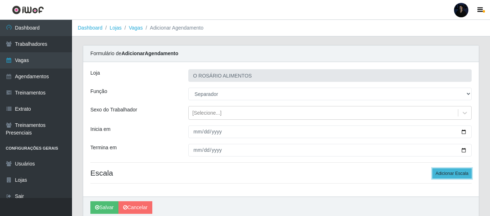
click at [441, 174] on button "Adicionar Escala" at bounding box center [451, 173] width 39 height 10
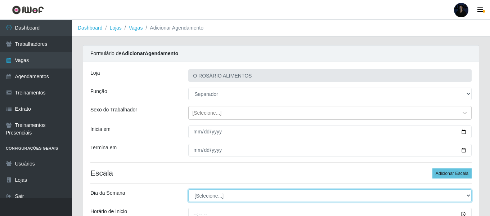
click at [201, 196] on select "[Selecione...] Segunda Terça Quarta Quinta Sexta Sábado Domingo" at bounding box center [329, 195] width 283 height 13
select select "5"
click at [188, 189] on select "[Selecione...] Segunda Terça Quarta Quinta Sexta Sábado Domingo" at bounding box center [329, 195] width 283 height 13
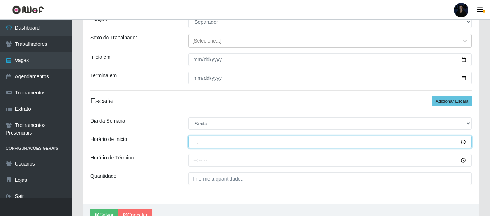
click at [194, 143] on input "Horário de Inicio" at bounding box center [329, 141] width 283 height 13
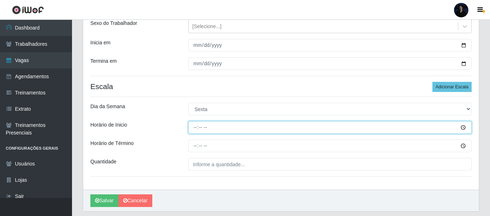
scroll to position [108, 0]
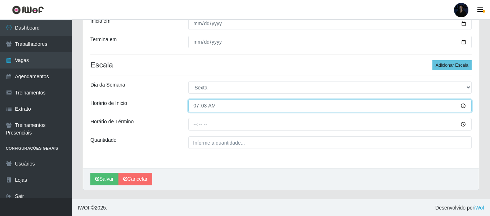
type input "07:30"
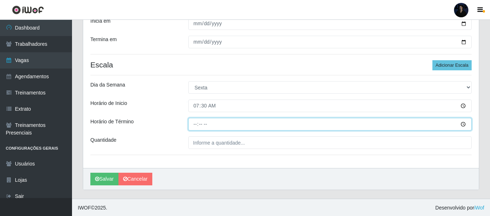
click at [193, 124] on input "Horário de Término" at bounding box center [329, 124] width 283 height 13
type input "13:30"
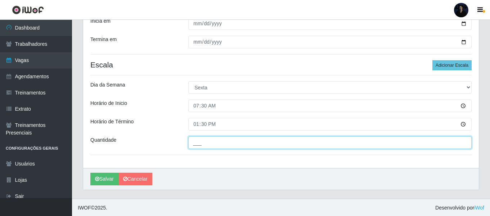
click at [193, 143] on input "___" at bounding box center [329, 142] width 283 height 13
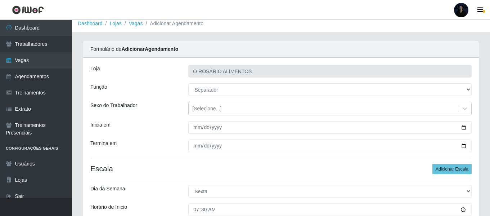
scroll to position [0, 0]
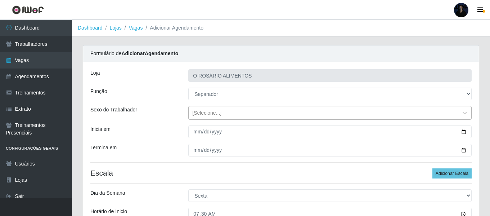
type input "1__"
click at [200, 112] on div "[Selecione...]" at bounding box center [206, 113] width 29 height 8
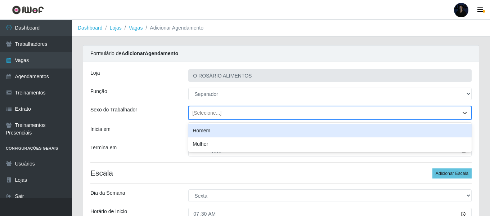
click at [199, 128] on div "Homem" at bounding box center [329, 130] width 283 height 13
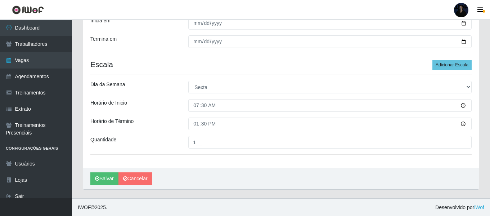
scroll to position [109, 0]
click at [107, 178] on button "Salvar" at bounding box center [104, 178] width 28 height 13
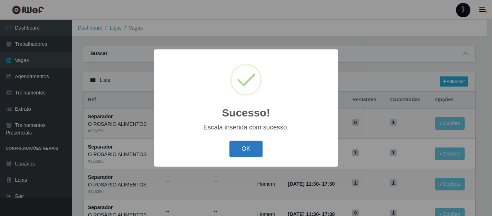
click at [246, 150] on button "OK" at bounding box center [245, 148] width 33 height 17
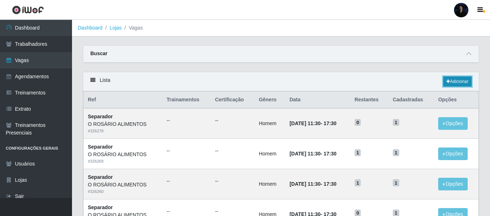
click at [446, 82] on icon at bounding box center [448, 81] width 4 height 4
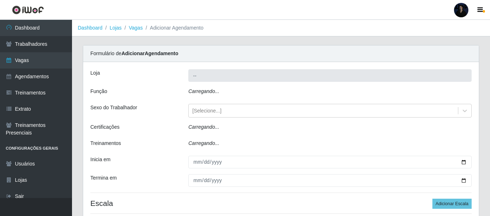
type input "O ROSÁRIO ALIMENTOS"
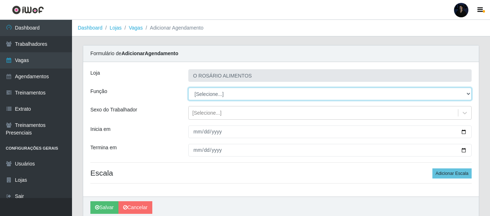
click at [202, 94] on select "[Selecione...] Auxiliar de Depósito Auxiliar de Depósito + Auxiliar de Depósito…" at bounding box center [329, 93] width 283 height 13
select select "81"
click at [188, 87] on select "[Selecione...] Auxiliar de Depósito Auxiliar de Depósito + Auxiliar de Depósito…" at bounding box center [329, 93] width 283 height 13
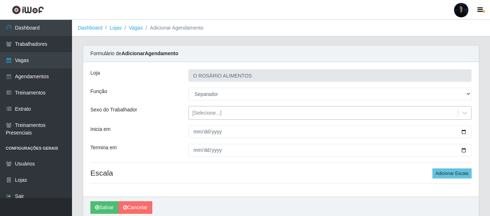
click at [199, 115] on div "[Selecione...]" at bounding box center [206, 113] width 29 height 8
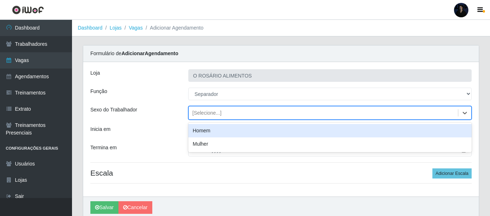
click at [204, 134] on div "Homem" at bounding box center [329, 130] width 283 height 13
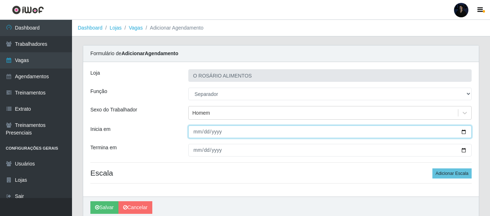
click at [462, 132] on input "Inicia em" at bounding box center [329, 131] width 283 height 13
type input "2025-09-15"
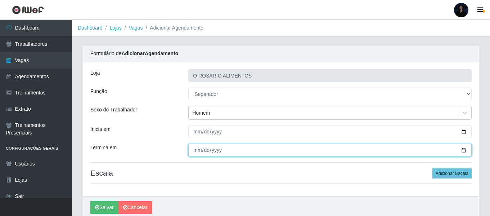
click at [463, 151] on input "Termina em" at bounding box center [329, 150] width 283 height 13
type input "2025-09-15"
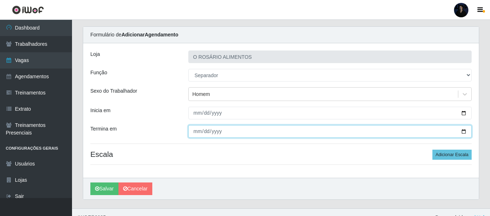
scroll to position [29, 0]
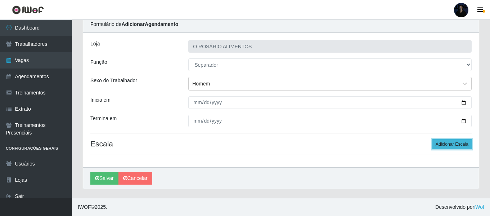
click at [454, 146] on button "Adicionar Escala" at bounding box center [451, 144] width 39 height 10
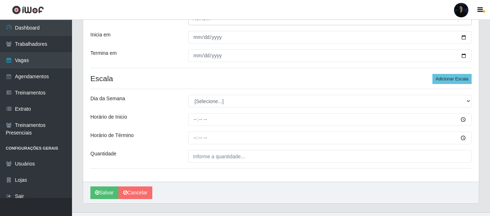
scroll to position [101, 0]
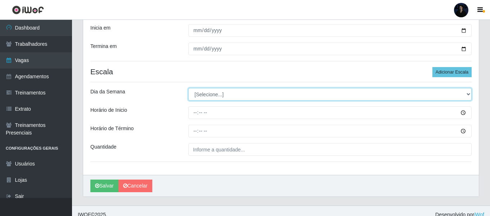
click at [201, 98] on select "[Selecione...] Segunda Terça Quarta Quinta Sexta Sábado Domingo" at bounding box center [329, 94] width 283 height 13
select select "1"
click at [188, 88] on select "[Selecione...] Segunda Terça Quarta Quinta Sexta Sábado Domingo" at bounding box center [329, 94] width 283 height 13
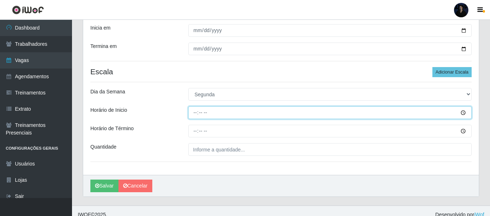
click at [197, 113] on input "Horário de Inicio" at bounding box center [329, 112] width 283 height 13
type input "07:30"
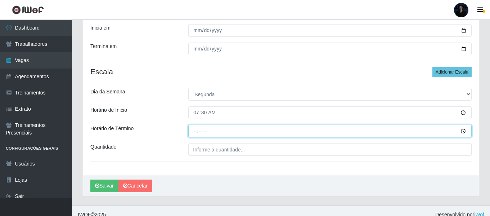
click at [198, 131] on input "Horário de Término" at bounding box center [329, 131] width 283 height 13
type input "13:30"
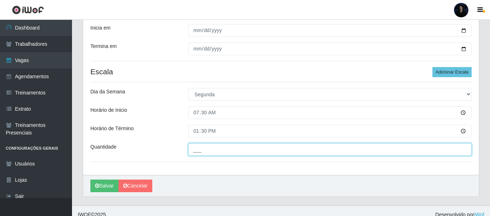
click at [230, 149] on input "___" at bounding box center [329, 149] width 283 height 13
type input "1__"
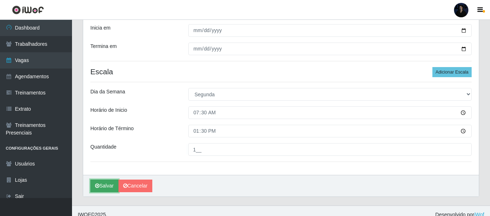
click at [108, 185] on button "Salvar" at bounding box center [104, 185] width 28 height 13
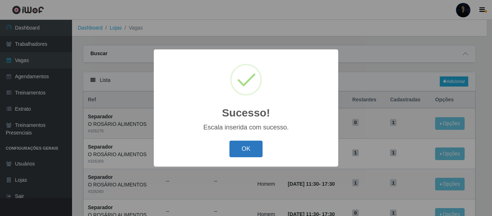
click at [242, 152] on button "OK" at bounding box center [245, 148] width 33 height 17
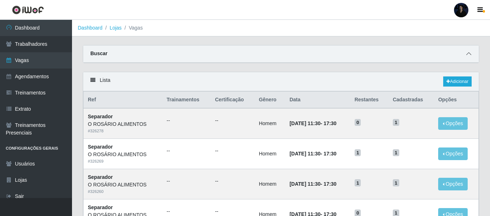
click at [465, 55] on span at bounding box center [468, 54] width 9 height 8
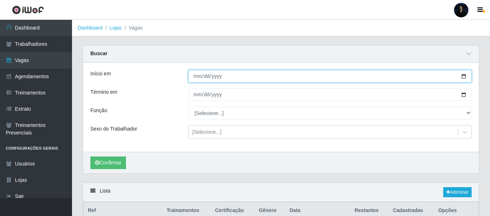
click at [463, 74] on input "Início em" at bounding box center [329, 76] width 283 height 13
type input "2025-09-06"
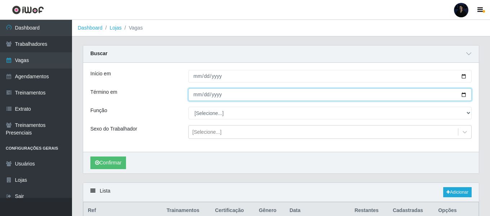
click at [464, 94] on input "Término em" at bounding box center [329, 94] width 283 height 13
type input "2025-09-15"
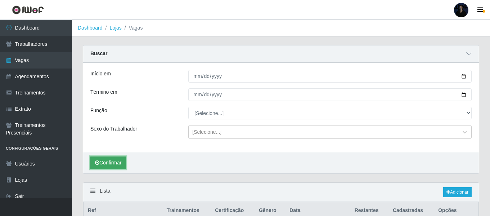
click at [102, 166] on button "Confirmar" at bounding box center [108, 162] width 36 height 13
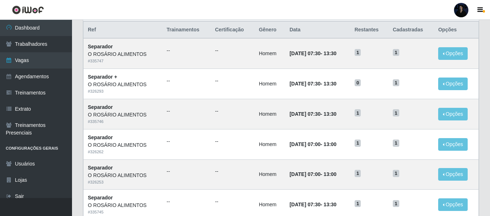
scroll to position [183, 0]
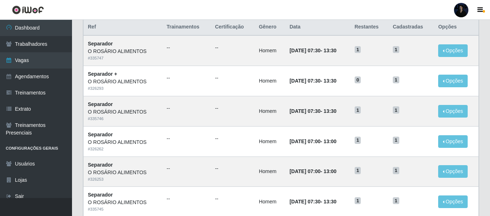
click at [313, 17] on header "Perfil Alterar Senha Sair" at bounding box center [245, 10] width 490 height 20
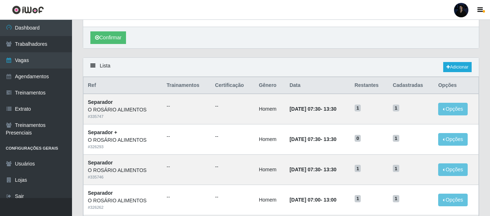
scroll to position [111, 0]
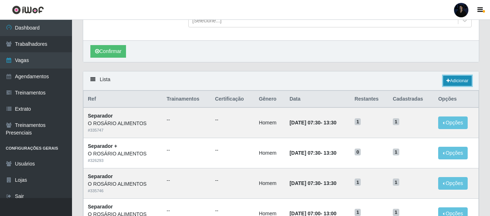
click at [443, 80] on link "Adicionar" at bounding box center [457, 81] width 28 height 10
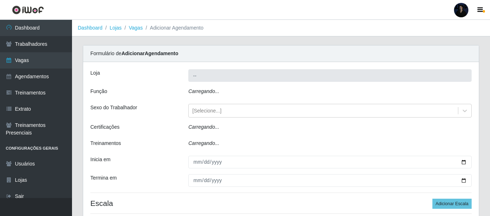
type input "O ROSÁRIO ALIMENTOS"
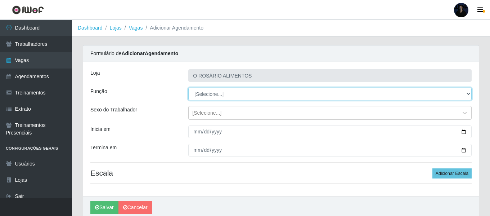
click at [210, 92] on select "[Selecione...] Auxiliar de Depósito Auxiliar de Depósito + Auxiliar de Depósito…" at bounding box center [329, 93] width 283 height 13
select select "106"
click at [188, 87] on select "[Selecione...] Auxiliar de Depósito Auxiliar de Depósito + Auxiliar de Depósito…" at bounding box center [329, 93] width 283 height 13
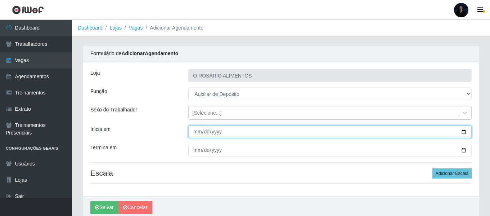
click at [464, 132] on input "Inicia em" at bounding box center [329, 131] width 283 height 13
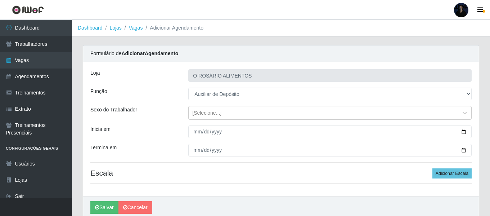
click at [228, 35] on ol "Dashboard Lojas Vagas Adicionar Agendamento" at bounding box center [281, 28] width 418 height 17
click at [220, 113] on div "[Selecione...]" at bounding box center [323, 113] width 269 height 12
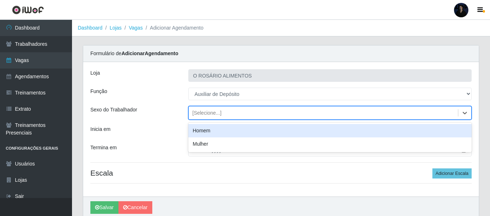
click at [213, 132] on div "Homem" at bounding box center [329, 130] width 283 height 13
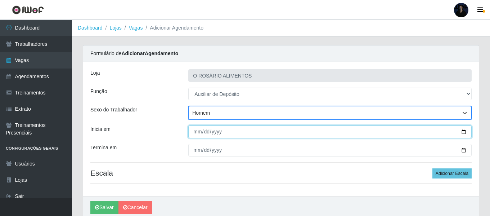
click at [464, 132] on input "Inicia em" at bounding box center [329, 131] width 283 height 13
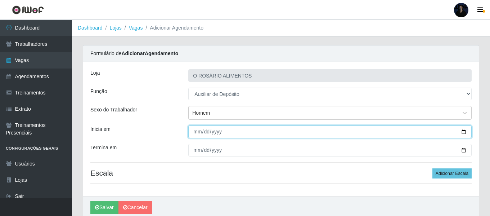
type input "2025-09-08"
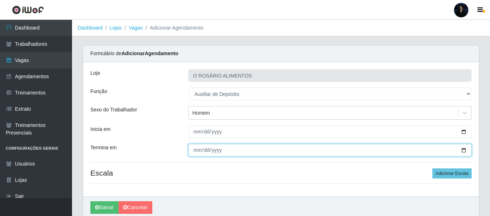
click at [463, 150] on input "Termina em" at bounding box center [329, 150] width 283 height 13
type input "2025-09-15"
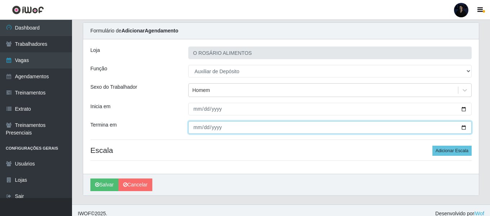
scroll to position [29, 0]
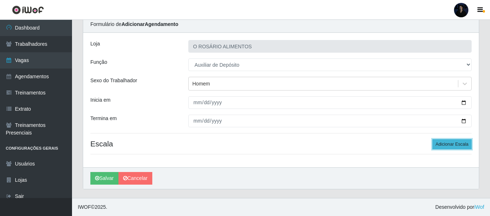
click at [442, 144] on button "Adicionar Escala" at bounding box center [451, 144] width 39 height 10
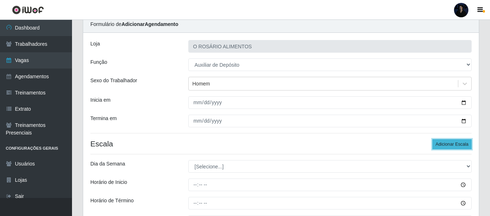
click at [441, 144] on button "Adicionar Escala" at bounding box center [451, 144] width 39 height 10
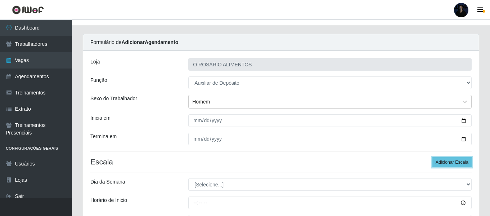
scroll to position [36, 0]
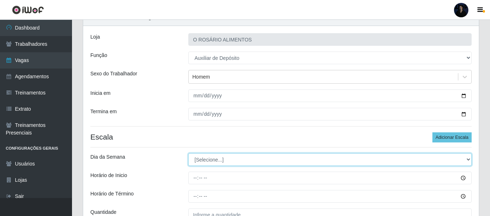
click at [200, 158] on select "[Selecione...] Segunda Terça Quarta Quinta Sexta Sábado Domingo" at bounding box center [329, 159] width 283 height 13
select select "1"
click at [188, 153] on select "[Selecione...] Segunda Terça Quarta Quinta Sexta Sábado Domingo" at bounding box center [329, 159] width 283 height 13
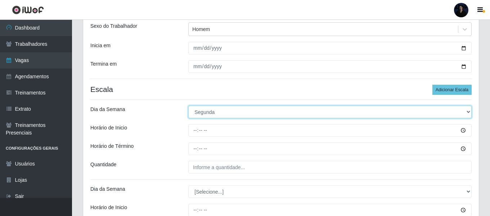
scroll to position [144, 0]
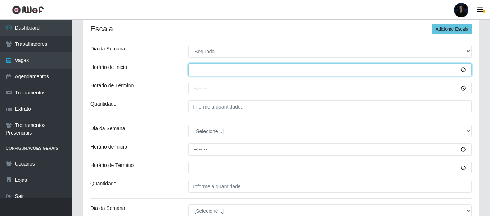
click at [193, 68] on input "Horário de Inicio" at bounding box center [329, 69] width 283 height 13
type input "07:30"
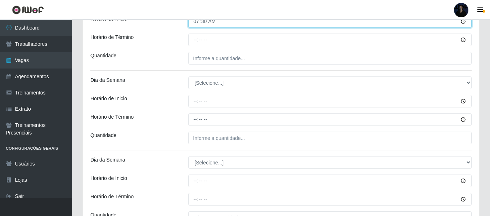
scroll to position [180, 0]
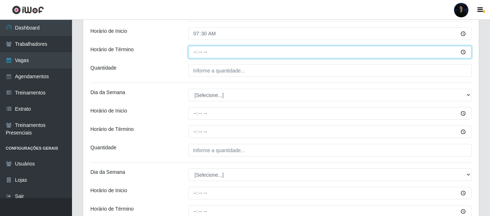
click at [193, 55] on input "Horário de Término" at bounding box center [329, 52] width 283 height 13
type input "13:30"
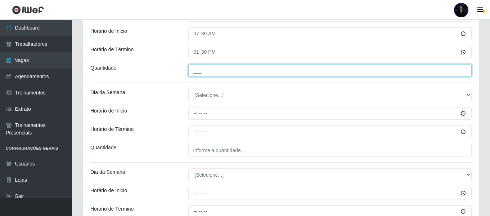
click at [225, 70] on input "___" at bounding box center [329, 70] width 283 height 13
type input "1__"
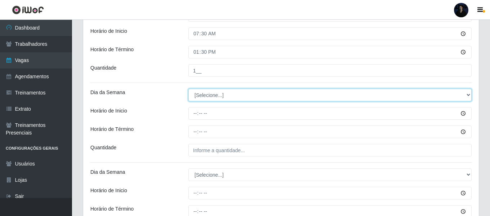
click at [212, 98] on select "[Selecione...] Segunda Terça Quarta Quinta Sexta Sábado Domingo" at bounding box center [329, 95] width 283 height 13
select select "2"
click at [188, 89] on select "[Selecione...] Segunda Terça Quarta Quinta Sexta Sábado Domingo" at bounding box center [329, 95] width 283 height 13
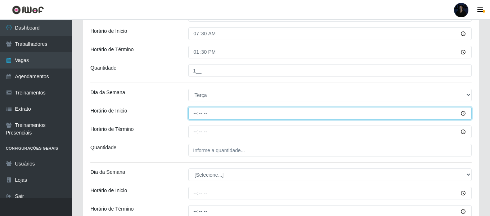
click at [197, 112] on input "Horário de Inicio" at bounding box center [329, 113] width 283 height 13
type input "07:30"
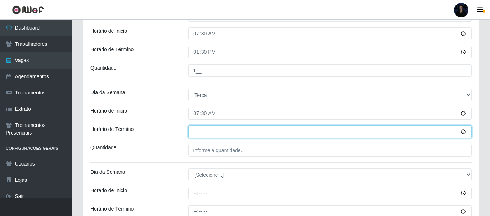
click at [197, 131] on input "Horário de Término" at bounding box center [329, 131] width 283 height 13
type input "13:30"
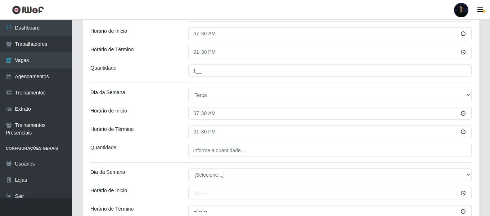
click at [194, 141] on div "Loja O ROSÁRIO ALIMENTOS Função [Selecione...] Auxiliar de Depósito Auxiliar de…" at bounding box center [281, 148] width 396 height 532
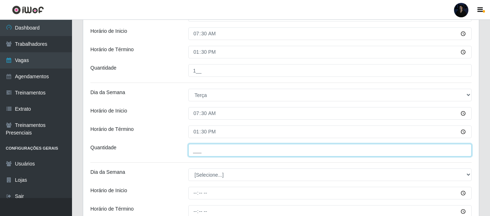
click at [196, 148] on input "___" at bounding box center [329, 150] width 283 height 13
type input "1__"
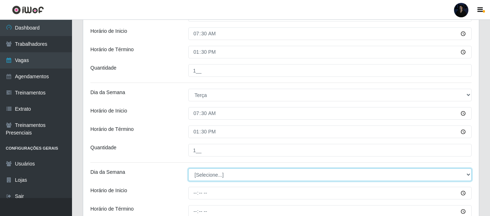
click at [203, 176] on select "[Selecione...] Segunda Terça Quarta Quinta Sexta Sábado Domingo" at bounding box center [329, 174] width 283 height 13
select select "3"
click at [188, 168] on select "[Selecione...] Segunda Terça Quarta Quinta Sexta Sábado Domingo" at bounding box center [329, 174] width 283 height 13
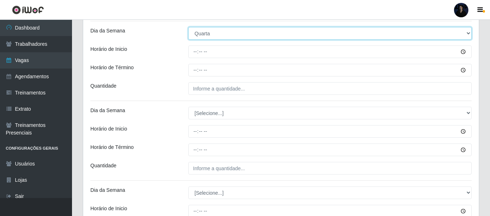
scroll to position [324, 0]
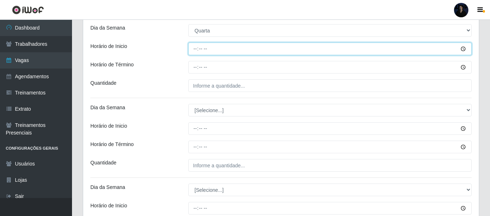
click at [195, 47] on input "Horário de Inicio" at bounding box center [329, 48] width 283 height 13
type input "07:30"
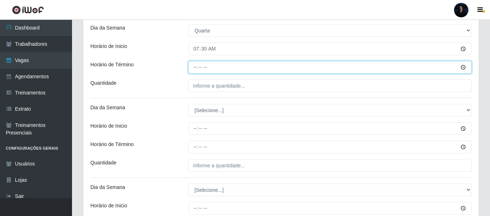
click at [194, 68] on input "Horário de Término" at bounding box center [329, 67] width 283 height 13
type input "13:30"
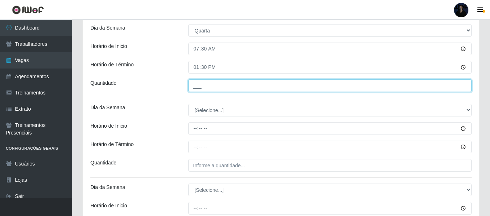
click at [193, 90] on input "___" at bounding box center [329, 85] width 283 height 13
type input "1__"
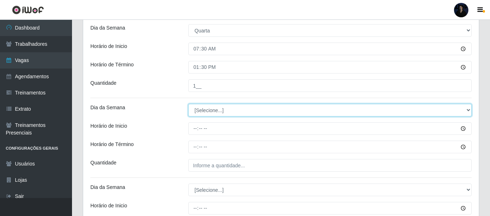
click at [201, 111] on select "[Selecione...] Segunda Terça Quarta Quinta Sexta Sábado Domingo" at bounding box center [329, 110] width 283 height 13
select select "4"
click at [188, 104] on select "[Selecione...] Segunda Terça Quarta Quinta Sexta Sábado Domingo" at bounding box center [329, 110] width 283 height 13
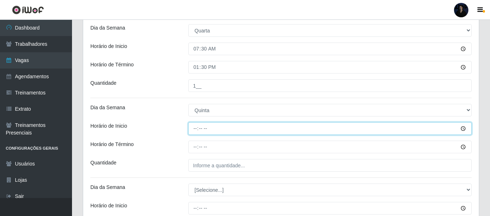
click at [194, 128] on input "Horário de Inicio" at bounding box center [329, 128] width 283 height 13
type input "07:30"
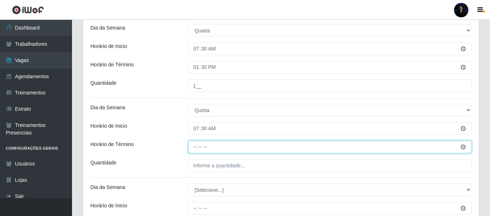
click at [194, 146] on input "Horário de Término" at bounding box center [329, 146] width 283 height 13
type input "13:30"
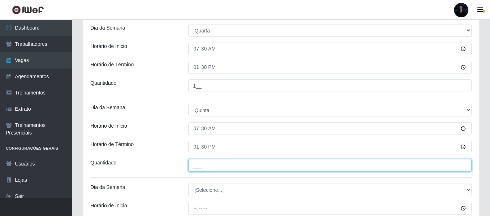
click at [194, 162] on input "___" at bounding box center [329, 165] width 283 height 13
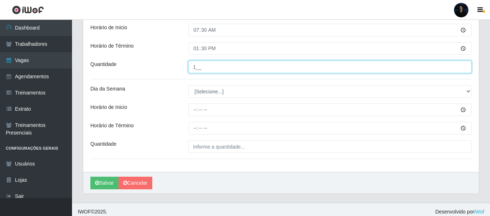
scroll to position [427, 0]
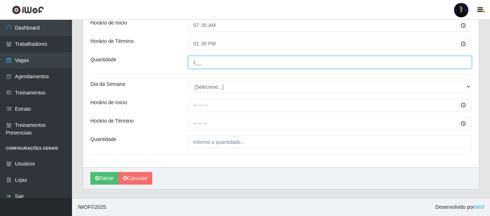
type input "1__"
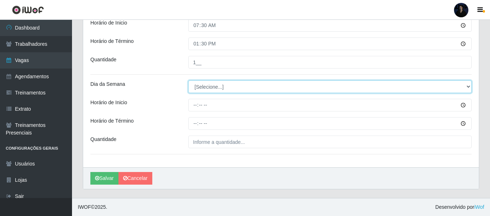
click at [203, 82] on select "[Selecione...] Segunda Terça Quarta Quinta Sexta Sábado Domingo" at bounding box center [329, 86] width 283 height 13
select select "5"
click at [188, 80] on select "[Selecione...] Segunda Terça Quarta Quinta Sexta Sábado Domingo" at bounding box center [329, 86] width 283 height 13
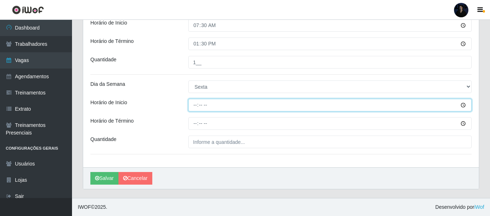
click at [195, 105] on input "Horário de Inicio" at bounding box center [329, 105] width 283 height 13
type input "07:30"
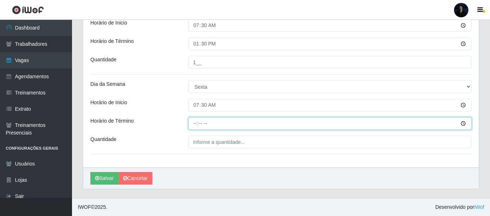
click at [196, 129] on input "Horário de Término" at bounding box center [329, 123] width 283 height 13
type input "13:30"
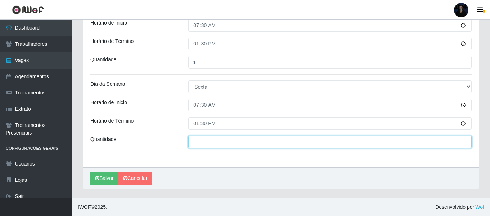
click at [198, 141] on input "___" at bounding box center [329, 141] width 283 height 13
type input "1__"
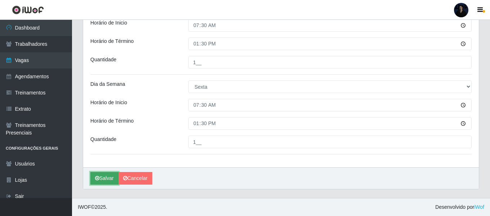
click at [105, 178] on button "Salvar" at bounding box center [104, 178] width 28 height 13
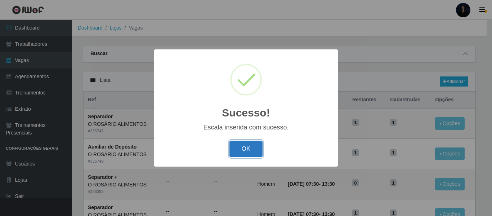
click at [256, 149] on button "OK" at bounding box center [245, 148] width 33 height 17
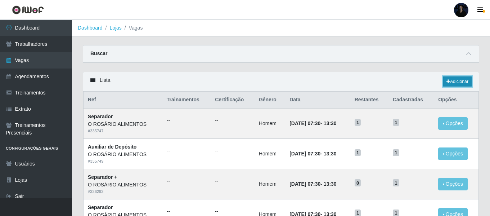
click at [462, 81] on link "Adicionar" at bounding box center [457, 81] width 28 height 10
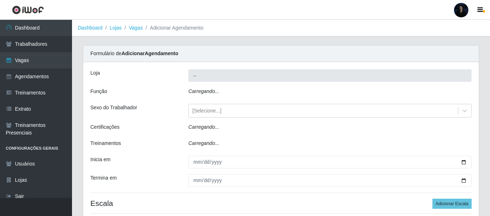
type input "O ROSÁRIO ALIMENTOS"
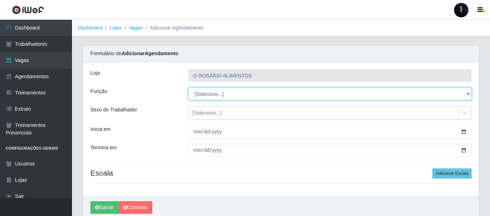
click at [205, 94] on select "[Selecione...] Auxiliar de Depósito Auxiliar de Depósito + Auxiliar de Depósito…" at bounding box center [329, 93] width 283 height 13
select select "110"
click at [188, 87] on select "[Selecione...] Auxiliar de Depósito Auxiliar de Depósito + Auxiliar de Depósito…" at bounding box center [329, 93] width 283 height 13
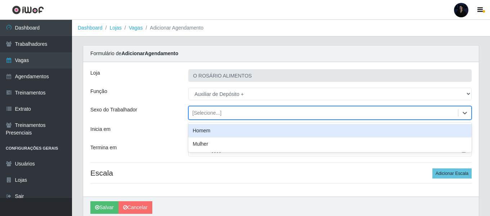
click at [269, 110] on div "[Selecione...]" at bounding box center [323, 113] width 269 height 12
click at [207, 127] on div "Homem" at bounding box center [329, 130] width 283 height 13
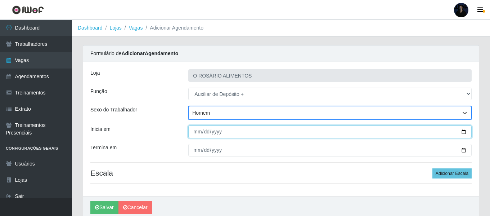
click at [464, 132] on input "Inicia em" at bounding box center [329, 131] width 283 height 13
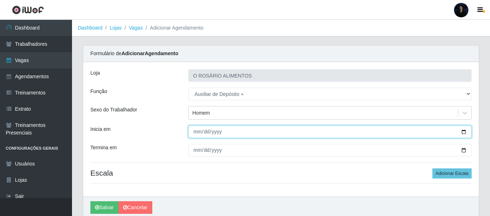
type input "2025-09-06"
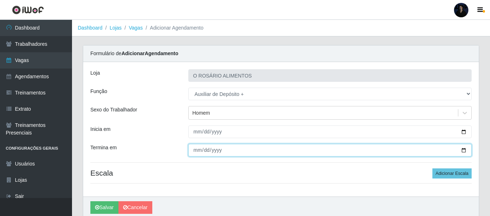
click at [465, 149] on input "Termina em" at bounding box center [329, 150] width 283 height 13
type input "2025-09-13"
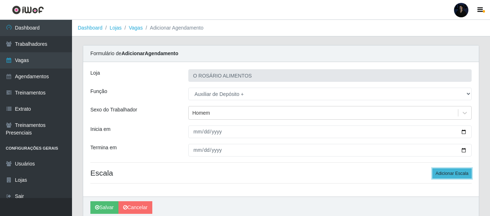
click at [460, 174] on button "Adicionar Escala" at bounding box center [451, 173] width 39 height 10
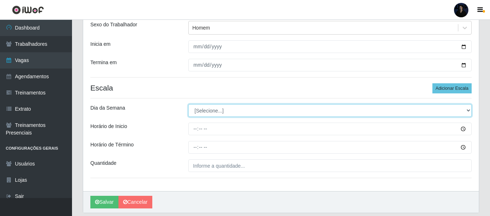
click at [200, 89] on div "Loja O ROSÁRIO ALIMENTOS Função [Selecione...] Auxiliar de Depósito Auxiliar de…" at bounding box center [281, 84] width 396 height 214
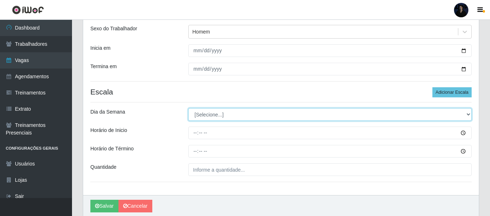
scroll to position [73, 0]
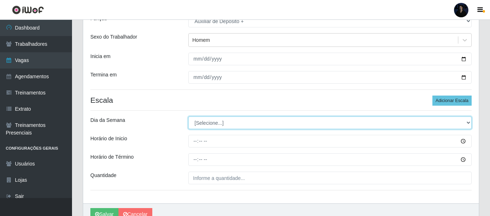
click at [195, 126] on select "[Selecione...] Segunda Terça Quarta Quinta Sexta Sábado Domingo" at bounding box center [329, 122] width 283 height 13
select select "6"
click at [188, 116] on select "[Selecione...] Segunda Terça Quarta Quinta Sexta Sábado Domingo" at bounding box center [329, 122] width 283 height 13
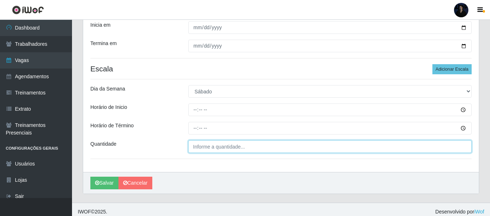
type input "___"
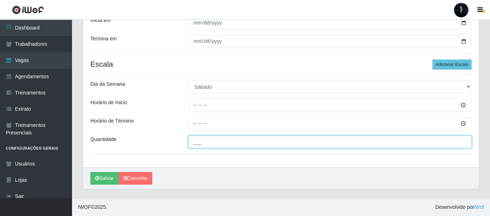
click at [195, 142] on input "___" at bounding box center [329, 141] width 283 height 13
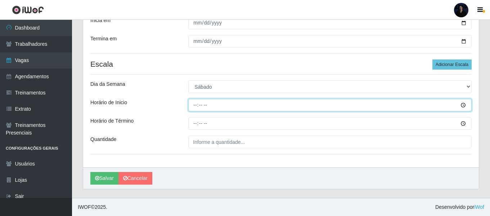
click at [193, 102] on input "Horário de Inicio" at bounding box center [329, 105] width 283 height 13
type input "07:30"
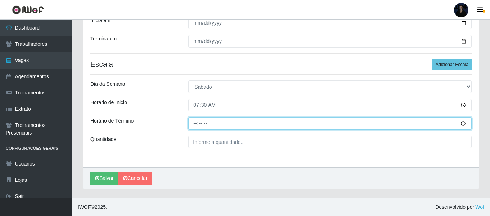
click at [191, 123] on input "Horário de Término" at bounding box center [329, 123] width 283 height 13
type input "13:30"
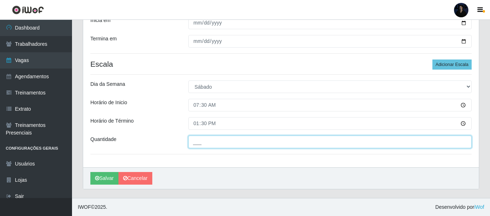
click at [194, 140] on input "___" at bounding box center [329, 141] width 283 height 13
type input "1__"
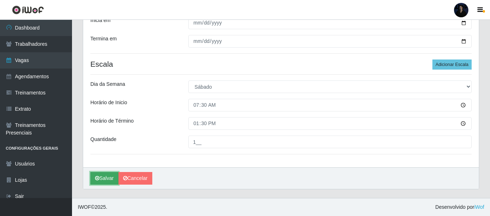
click at [99, 179] on icon "submit" at bounding box center [97, 177] width 4 height 5
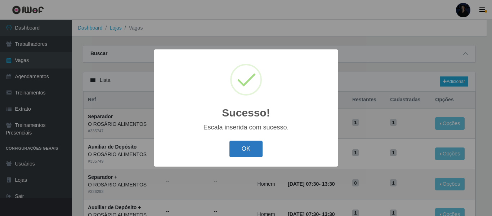
click at [245, 150] on button "OK" at bounding box center [245, 148] width 33 height 17
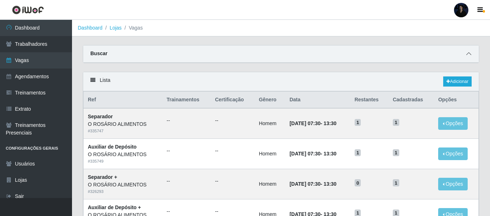
click at [468, 54] on icon at bounding box center [468, 53] width 5 height 5
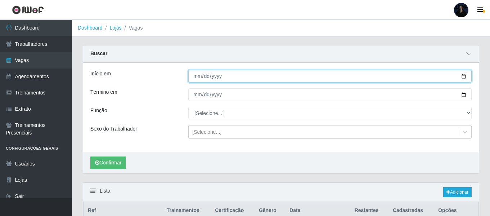
click at [464, 78] on input "2025-09-06" at bounding box center [329, 76] width 283 height 13
type input "2025-09-06"
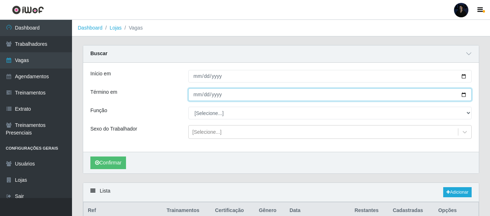
click at [461, 95] on input "2025-09-15" at bounding box center [329, 94] width 283 height 13
type input "2025-09-15"
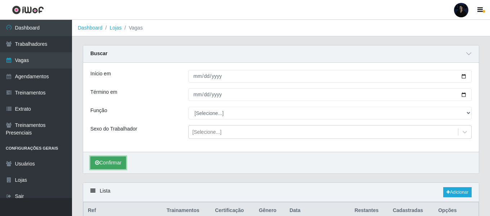
click at [116, 161] on button "Confirmar" at bounding box center [108, 162] width 36 height 13
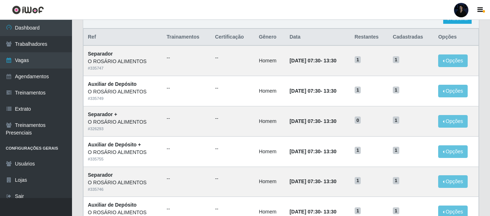
scroll to position [505, 0]
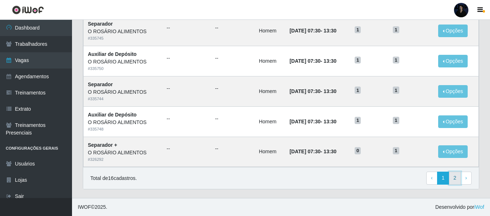
click at [454, 178] on link "2" at bounding box center [455, 177] width 12 height 13
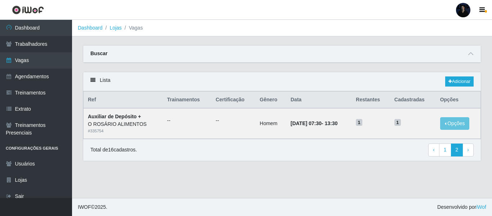
click at [295, 183] on main "Dashboard Lojas Vagas Carregando... Buscar Início em 2025-09-06 Término em 2025…" at bounding box center [282, 109] width 420 height 178
click at [445, 150] on link "1" at bounding box center [445, 149] width 12 height 13
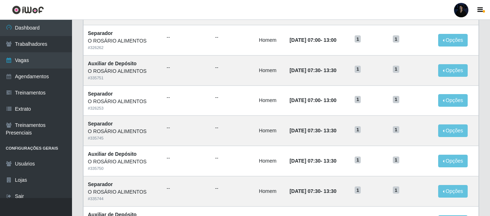
scroll to position [280, 0]
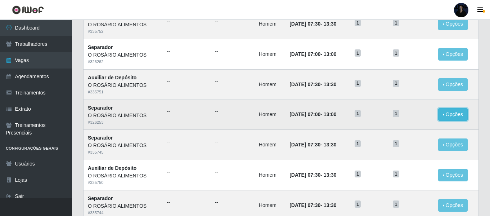
click at [449, 114] on button "Opções" at bounding box center [453, 114] width 30 height 13
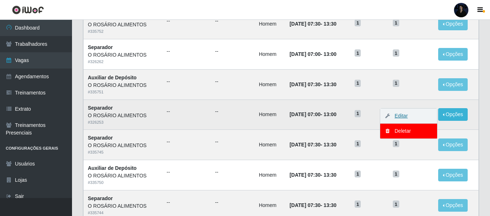
click at [402, 116] on link "Editar" at bounding box center [397, 116] width 21 height 6
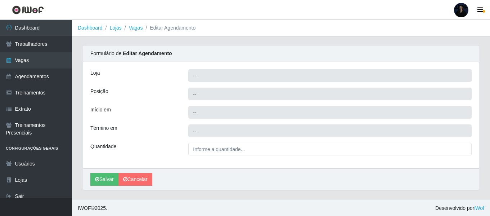
type input "O ROSÁRIO ALIMENTOS"
type input "Separador"
type input "[DATE] 07:00:00"
type input "[DATE] 13:00:00"
type input "1__"
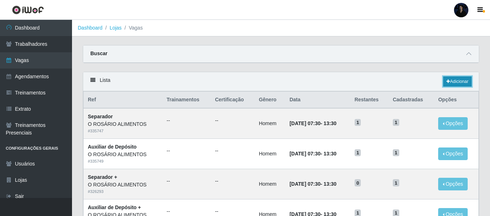
click at [452, 80] on link "Adicionar" at bounding box center [457, 81] width 28 height 10
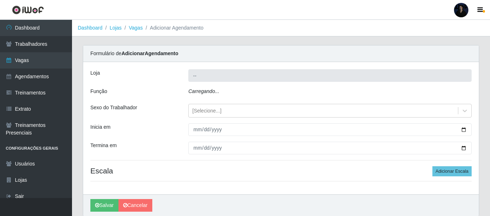
type input "O ROSÁRIO ALIMENTOS"
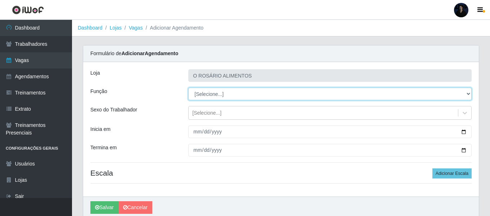
click at [239, 93] on select "[Selecione...] Auxiliar de Depósito Auxiliar de Depósito + Auxiliar de Depósito…" at bounding box center [329, 93] width 283 height 13
select select "81"
click at [188, 87] on select "[Selecione...] Auxiliar de Depósito Auxiliar de Depósito + Auxiliar de Depósito…" at bounding box center [329, 93] width 283 height 13
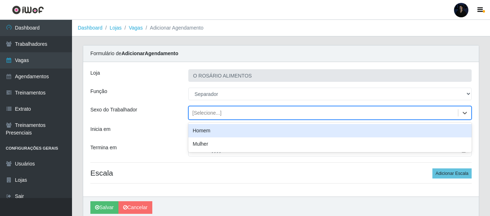
click at [214, 109] on div "[Selecione...]" at bounding box center [206, 113] width 29 height 8
click at [207, 130] on div "Homem" at bounding box center [329, 130] width 283 height 13
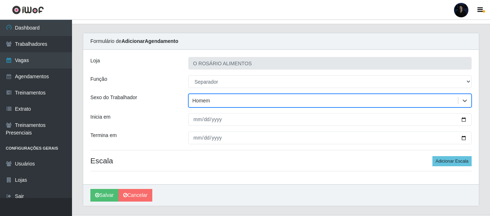
scroll to position [29, 0]
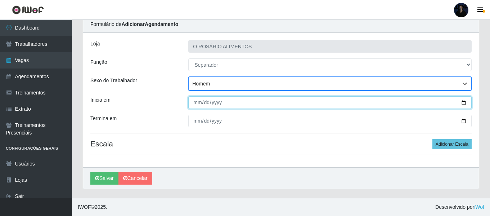
click at [464, 105] on input "Inicia em" at bounding box center [329, 102] width 283 height 13
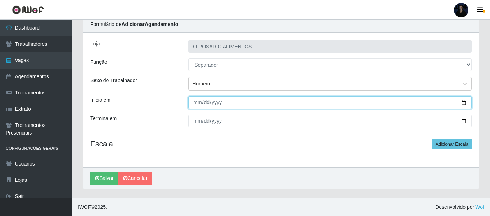
type input "[DATE]"
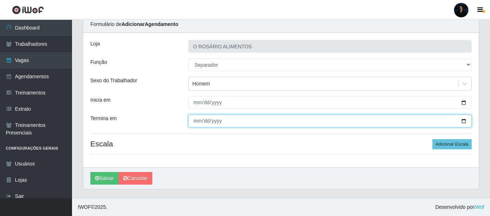
click at [463, 119] on input "Termina em" at bounding box center [329, 120] width 283 height 13
type input "2025-09-19"
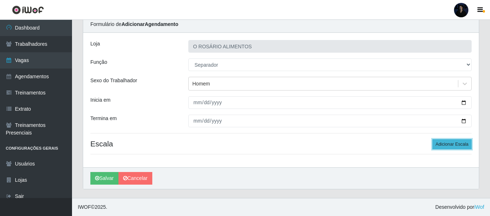
click at [446, 140] on button "Adicionar Escala" at bounding box center [451, 144] width 39 height 10
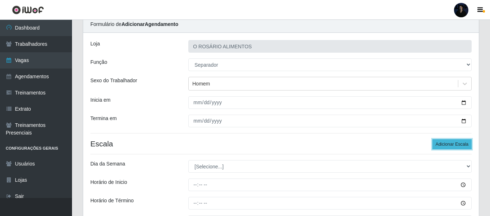
click at [446, 145] on button "Adicionar Escala" at bounding box center [451, 144] width 39 height 10
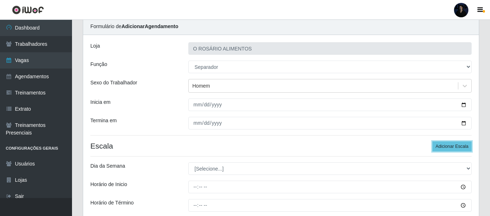
scroll to position [36, 0]
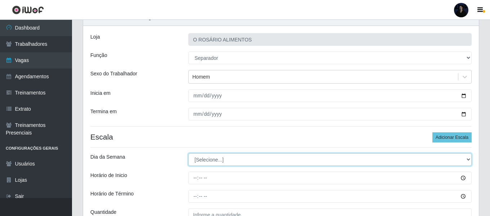
click at [214, 161] on select "[Selecione...] Segunda Terça Quarta Quinta Sexta Sábado Domingo" at bounding box center [329, 159] width 283 height 13
select select "2"
click at [188, 153] on select "[Selecione...] Segunda Terça Quarta Quinta Sexta Sábado Domingo" at bounding box center [329, 159] width 283 height 13
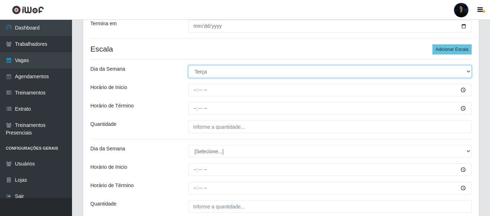
scroll to position [144, 0]
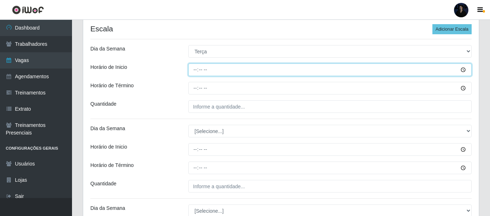
click at [197, 70] on input "Horário de Inicio" at bounding box center [329, 69] width 283 height 13
type input "07:30"
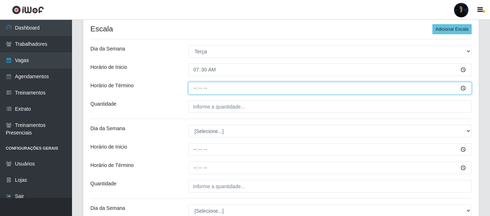
click at [195, 85] on input "Horário de Término" at bounding box center [329, 88] width 283 height 13
type input "13:30"
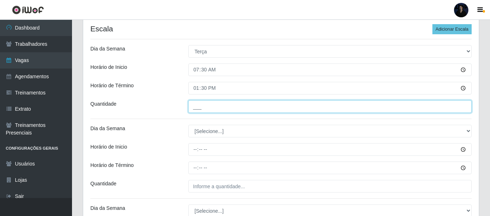
click at [197, 107] on input "___" at bounding box center [329, 106] width 283 height 13
type input "1__"
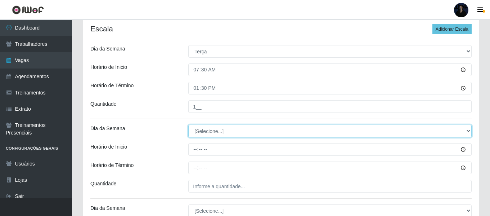
click at [209, 133] on select "[Selecione...] Segunda Terça Quarta Quinta Sexta Sábado Domingo" at bounding box center [329, 131] width 283 height 13
select select "3"
click at [188, 125] on select "[Selecione...] Segunda Terça Quarta Quinta Sexta Sábado Domingo" at bounding box center [329, 131] width 283 height 13
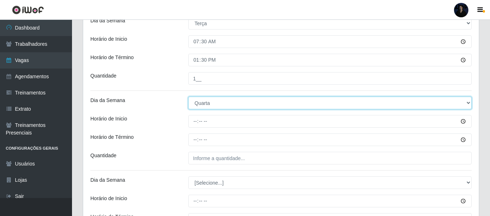
scroll to position [216, 0]
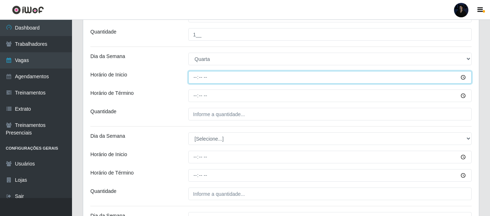
click at [191, 82] on input "Horário de Inicio" at bounding box center [329, 77] width 283 height 13
type input "07:30"
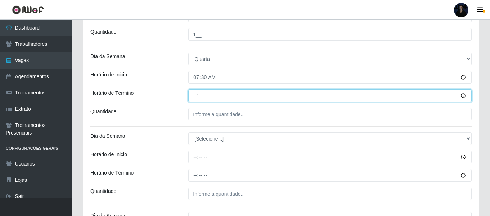
click at [194, 92] on input "Horário de Término" at bounding box center [329, 95] width 283 height 13
type input "13:30"
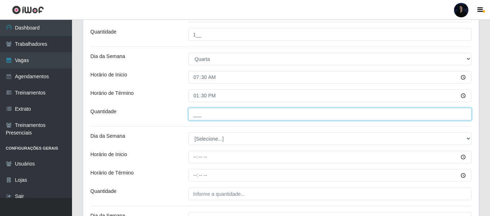
click at [194, 109] on input "___" at bounding box center [329, 114] width 283 height 13
type input "1__"
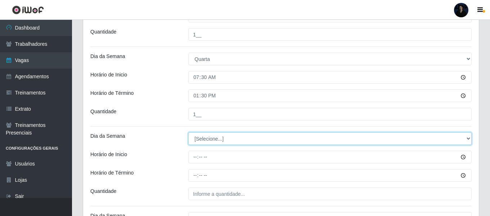
click at [198, 139] on select "[Selecione...] Segunda Terça Quarta Quinta Sexta Sábado Domingo" at bounding box center [329, 138] width 283 height 13
select select "4"
click at [188, 132] on select "[Selecione...] Segunda Terça Quarta Quinta Sexta Sábado Domingo" at bounding box center [329, 138] width 283 height 13
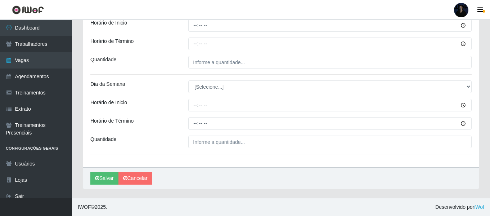
scroll to position [311, 0]
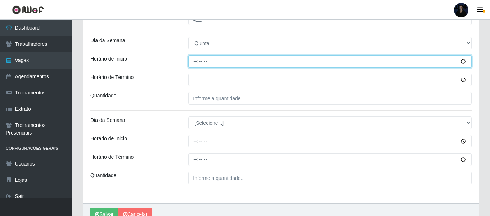
click at [195, 61] on input "Horário de Inicio" at bounding box center [329, 61] width 283 height 13
type input "07:30"
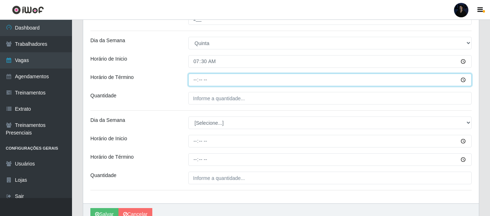
click at [191, 77] on input "Horário de Término" at bounding box center [329, 79] width 283 height 13
type input "13:30"
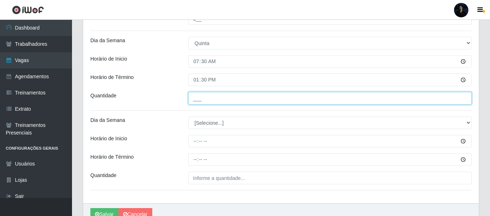
click at [194, 96] on input "___" at bounding box center [329, 98] width 283 height 13
type input "1__"
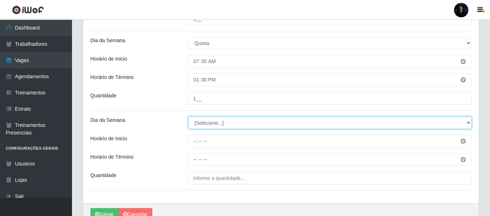
click at [203, 125] on select "[Selecione...] Segunda Terça Quarta Quinta Sexta Sábado Domingo" at bounding box center [329, 122] width 283 height 13
select select "5"
click at [188, 116] on select "[Selecione...] Segunda Terça Quarta Quinta Sexta Sábado Domingo" at bounding box center [329, 122] width 283 height 13
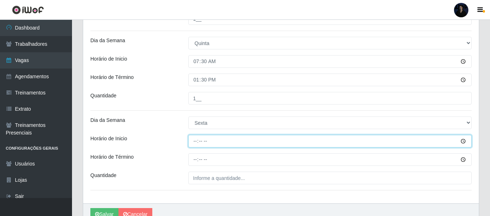
click at [199, 138] on input "Horário de Inicio" at bounding box center [329, 141] width 283 height 13
click at [196, 138] on input "Horário de Inicio" at bounding box center [329, 141] width 283 height 13
type input "07:30"
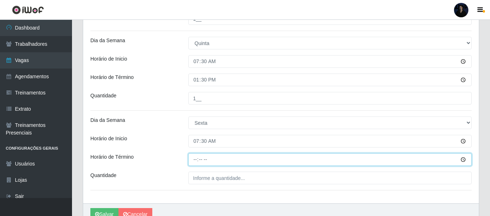
click at [196, 155] on input "Horário de Término" at bounding box center [329, 159] width 283 height 13
type input "13:30"
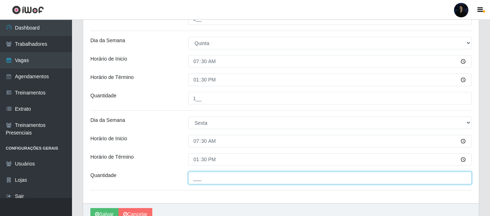
click at [196, 178] on input "___" at bounding box center [329, 177] width 283 height 13
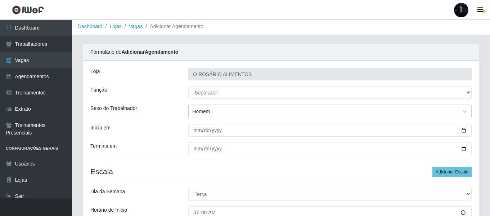
scroll to position [0, 0]
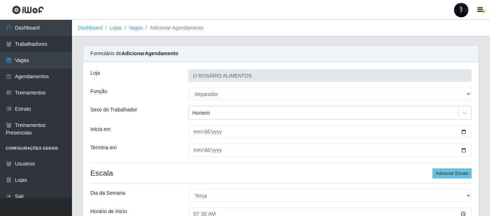
type input "1__"
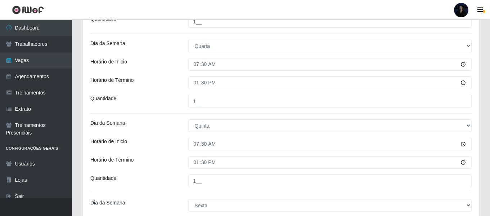
scroll to position [347, 0]
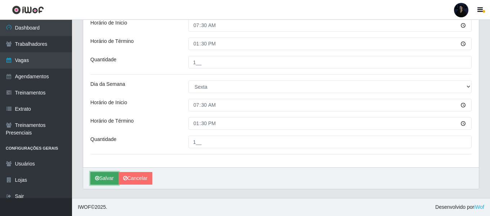
click at [106, 176] on button "Salvar" at bounding box center [104, 178] width 28 height 13
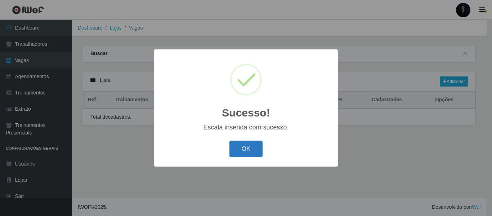
click at [237, 150] on button "OK" at bounding box center [245, 148] width 33 height 17
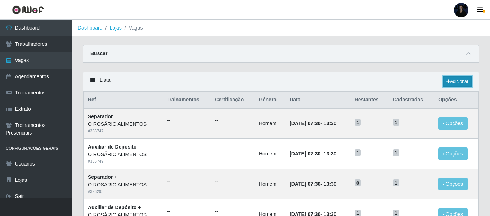
click at [452, 84] on link "Adicionar" at bounding box center [457, 81] width 28 height 10
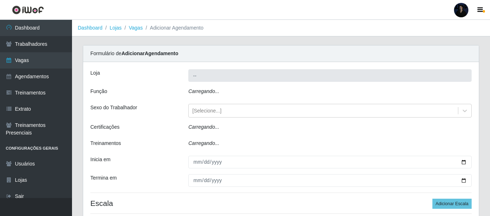
type input "O ROSÁRIO ALIMENTOS"
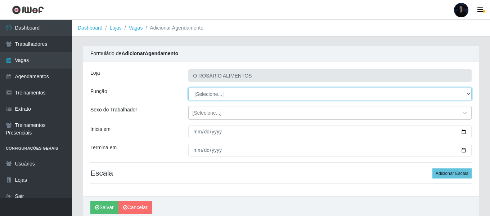
click at [209, 96] on select "[Selecione...] Auxiliar de Depósito Auxiliar de Depósito + Auxiliar de Depósito…" at bounding box center [329, 93] width 283 height 13
select select "81"
click at [188, 87] on select "[Selecione...] Auxiliar de Depósito Auxiliar de Depósito + Auxiliar de Depósito…" at bounding box center [329, 93] width 283 height 13
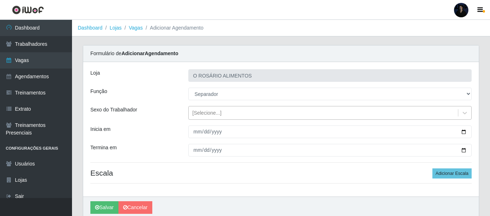
click at [199, 111] on div "[Selecione...]" at bounding box center [206, 113] width 29 height 8
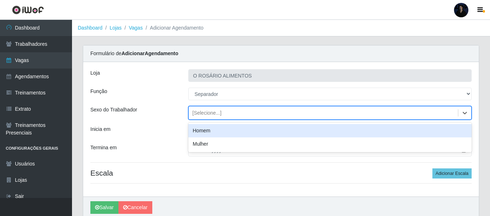
click at [205, 133] on div "Homem" at bounding box center [329, 130] width 283 height 13
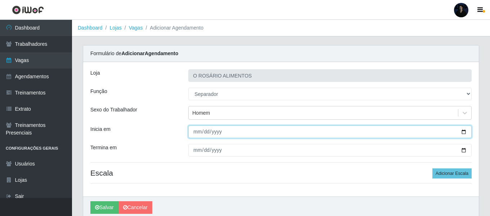
click at [463, 131] on input "Inicia em" at bounding box center [329, 131] width 283 height 13
type input "2025-09-22"
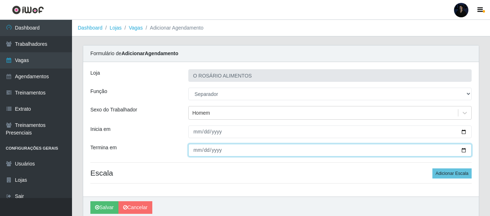
click at [463, 150] on input "Termina em" at bounding box center [329, 150] width 283 height 13
type input "2025-09-26"
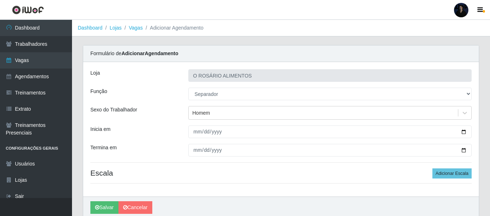
click at [287, 51] on div "Formulário de Adicionar Agendamento" at bounding box center [281, 53] width 396 height 17
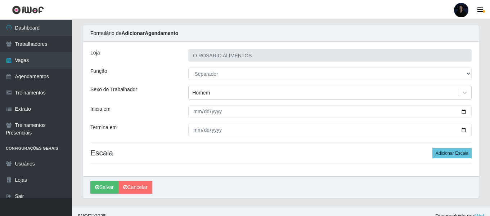
scroll to position [29, 0]
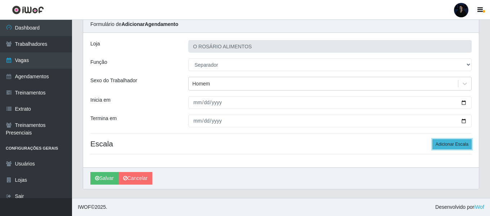
click at [453, 144] on button "Adicionar Escala" at bounding box center [451, 144] width 39 height 10
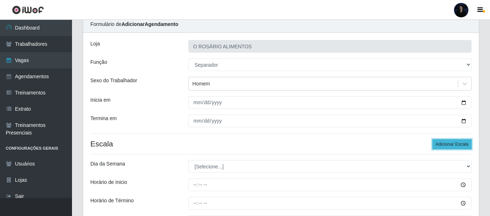
click at [452, 144] on button "Adicionar Escala" at bounding box center [451, 144] width 39 height 10
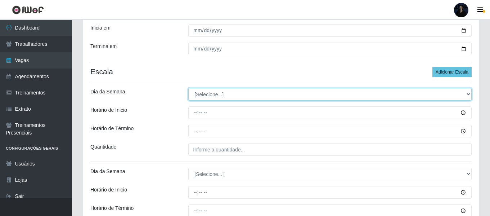
click at [199, 95] on select "[Selecione...] Segunda Terça Quarta Quinta Sexta Sábado Domingo" at bounding box center [329, 94] width 283 height 13
select select "1"
click at [188, 88] on select "[Selecione...] Segunda Terça Quarta Quinta Sexta Sábado Domingo" at bounding box center [329, 94] width 283 height 13
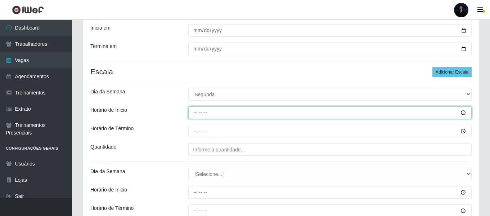
click at [197, 112] on input "Horário de Inicio" at bounding box center [329, 112] width 283 height 13
type input "07:30"
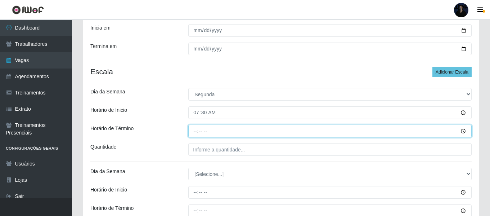
click at [195, 128] on input "Horário de Término" at bounding box center [329, 131] width 283 height 13
type input "13:30"
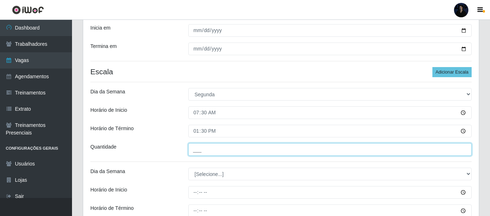
click at [193, 150] on input "___" at bounding box center [329, 149] width 283 height 13
type input "1__"
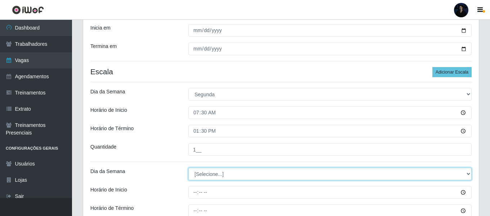
click at [199, 170] on select "[Selecione...] Segunda Terça Quarta Quinta Sexta Sábado Domingo" at bounding box center [329, 173] width 283 height 13
select select "2"
click at [188, 167] on select "[Selecione...] Segunda Terça Quarta Quinta Sexta Sábado Domingo" at bounding box center [329, 173] width 283 height 13
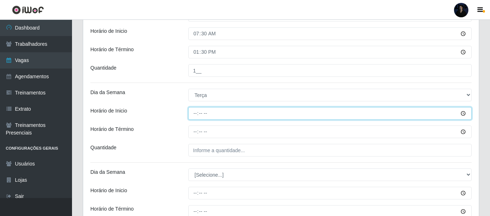
click at [197, 111] on input "Horário de Inicio" at bounding box center [329, 113] width 283 height 13
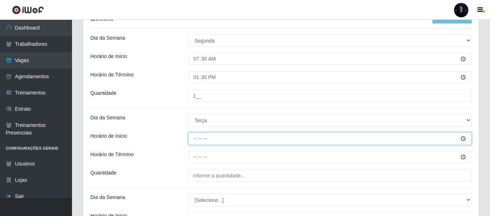
scroll to position [144, 0]
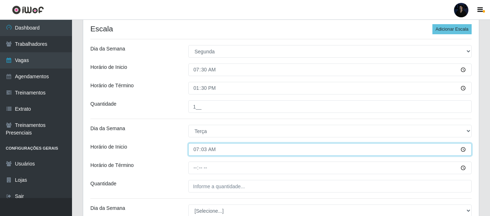
type input "07:30"
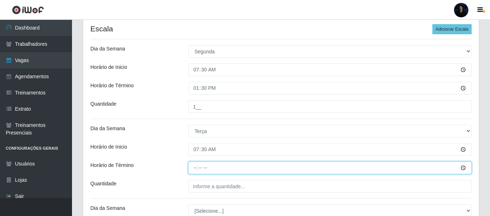
click at [195, 170] on input "Horário de Término" at bounding box center [329, 167] width 283 height 13
type input "13:30"
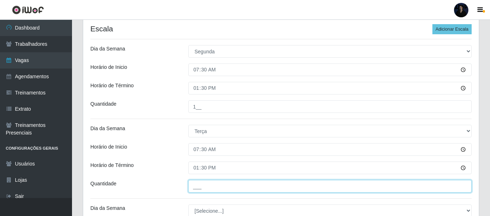
click at [197, 184] on input "___" at bounding box center [329, 186] width 283 height 13
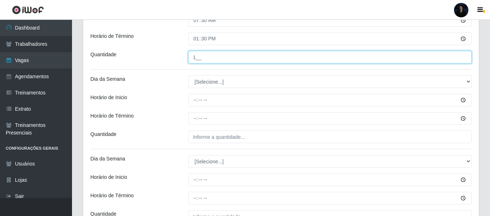
scroll to position [288, 0]
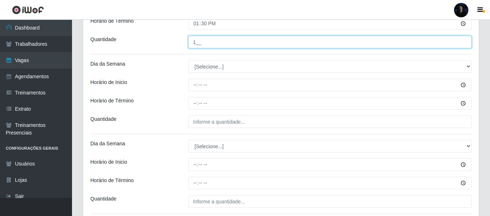
type input "1__"
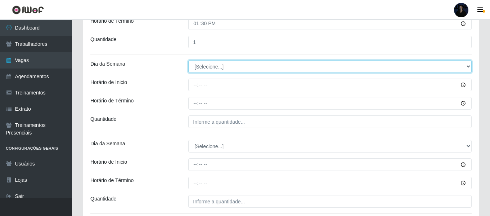
click at [193, 69] on select "[Selecione...] Segunda Terça Quarta Quinta Sexta Sábado Domingo" at bounding box center [329, 66] width 283 height 13
select select "3"
click at [188, 60] on select "[Selecione...] Segunda Terça Quarta Quinta Sexta Sábado Domingo" at bounding box center [329, 66] width 283 height 13
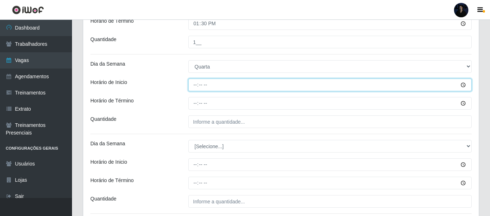
click at [193, 84] on input "Horário de Inicio" at bounding box center [329, 84] width 283 height 13
type input "07:30"
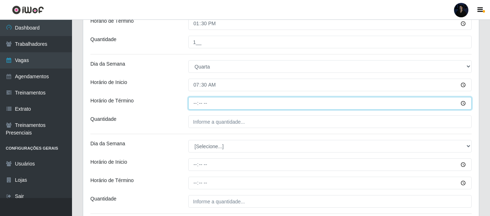
click at [197, 102] on input "Horário de Término" at bounding box center [329, 103] width 283 height 13
type input "13:30"
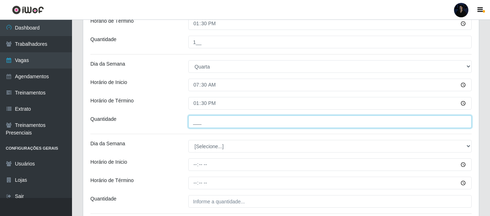
click at [194, 123] on input "___" at bounding box center [329, 121] width 283 height 13
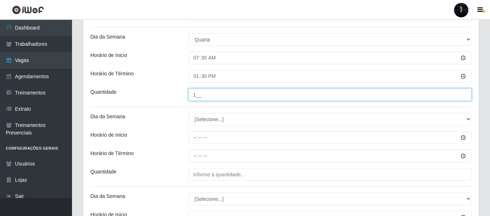
scroll to position [324, 0]
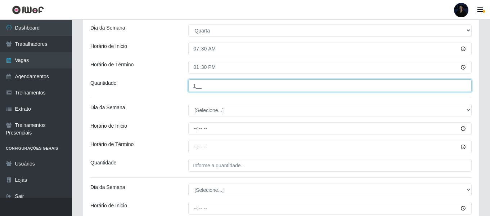
type input "1__"
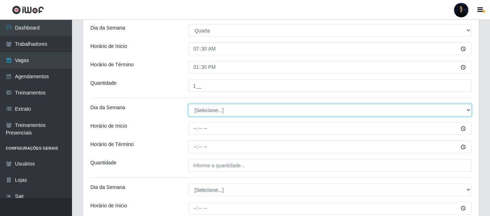
click at [195, 111] on select "[Selecione...] Segunda Terça Quarta Quinta Sexta Sábado Domingo" at bounding box center [329, 110] width 283 height 13
select select "4"
click at [188, 104] on select "[Selecione...] Segunda Terça Quarta Quinta Sexta Sábado Domingo" at bounding box center [329, 110] width 283 height 13
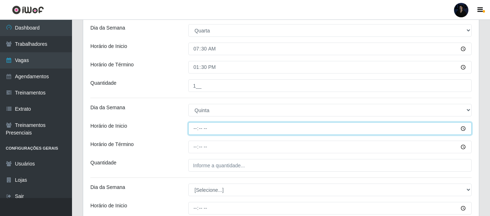
click at [194, 129] on input "Horário de Inicio" at bounding box center [329, 128] width 283 height 13
type input "07:30"
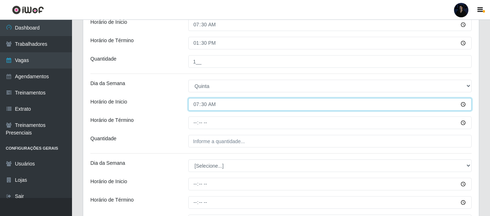
scroll to position [360, 0]
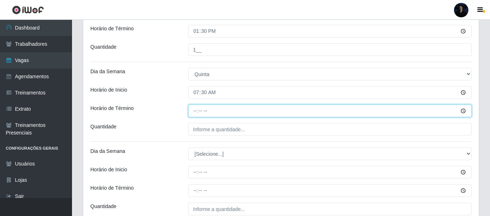
click at [193, 116] on input "Horário de Término" at bounding box center [329, 110] width 283 height 13
type input "13:30"
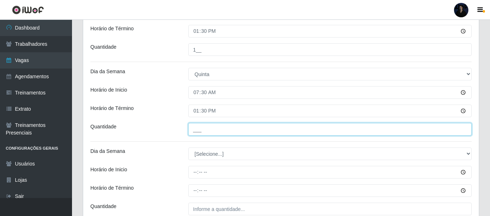
click at [193, 131] on input "___" at bounding box center [329, 129] width 283 height 13
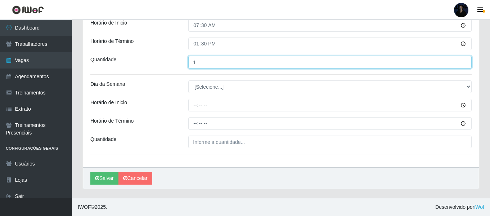
type input "1__"
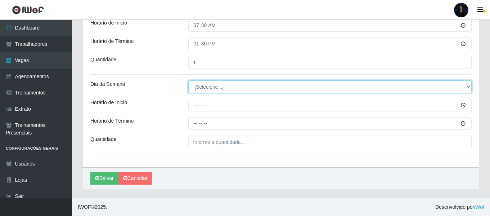
click at [203, 89] on select "[Selecione...] Segunda Terça Quarta Quinta Sexta Sábado Domingo" at bounding box center [329, 86] width 283 height 13
select select "5"
click at [188, 80] on select "[Selecione...] Segunda Terça Quarta Quinta Sexta Sábado Domingo" at bounding box center [329, 86] width 283 height 13
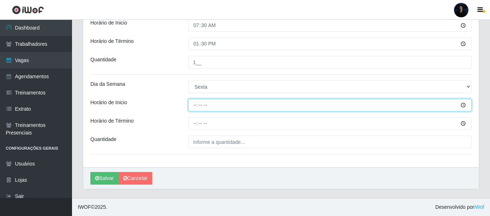
click at [194, 106] on input "Horário de Inicio" at bounding box center [329, 105] width 283 height 13
type input "07:30"
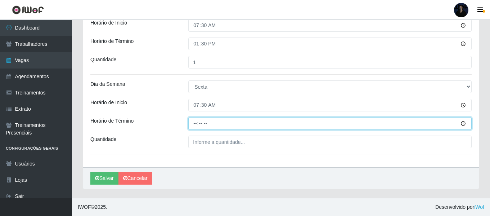
click at [196, 121] on input "Horário de Término" at bounding box center [329, 123] width 283 height 13
type input "13:30"
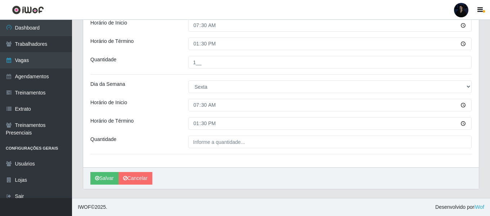
drag, startPoint x: 254, startPoint y: 150, endPoint x: 252, endPoint y: 145, distance: 5.7
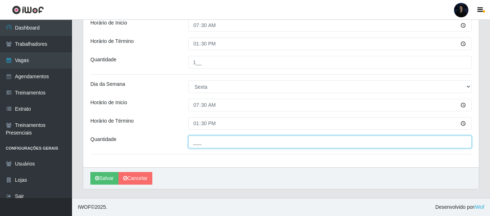
click at [252, 145] on input "___" at bounding box center [329, 141] width 283 height 13
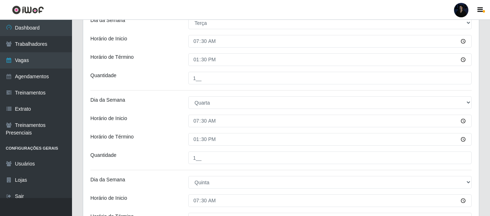
scroll to position [391, 0]
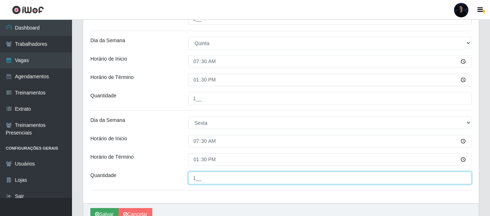
type input "1__"
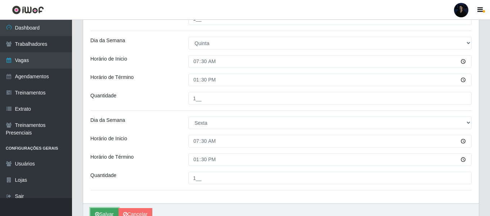
click at [100, 213] on button "Salvar" at bounding box center [104, 214] width 28 height 13
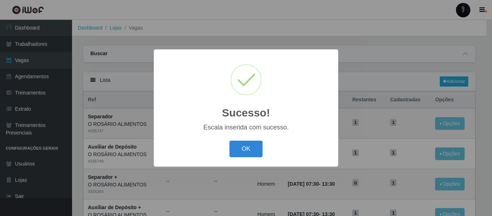
click at [254, 18] on div "Sucesso! × Escala inserida com sucesso. OK Cancel" at bounding box center [246, 108] width 492 height 216
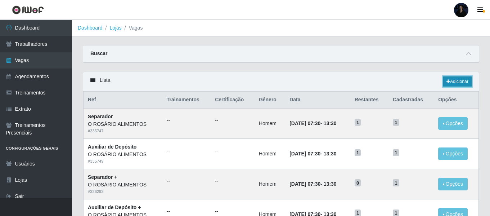
click at [457, 81] on link "Adicionar" at bounding box center [457, 81] width 28 height 10
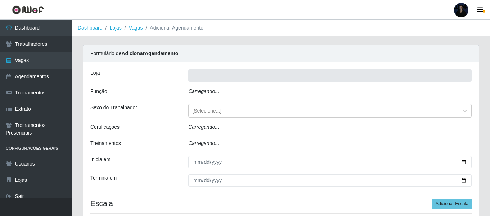
type input "O ROSÁRIO ALIMENTOS"
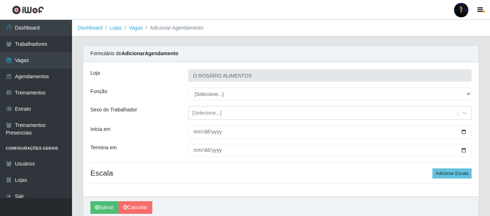
select select "81"
click at [188, 87] on select "[Selecione...] Auxiliar de Depósito Auxiliar de Depósito + Auxiliar de Depósito…" at bounding box center [329, 93] width 283 height 13
click at [202, 108] on div "[Selecione...]" at bounding box center [323, 113] width 269 height 12
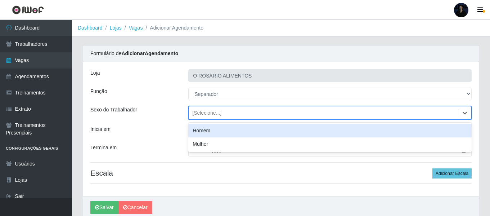
drag, startPoint x: 208, startPoint y: 129, endPoint x: 215, endPoint y: 129, distance: 6.8
click at [208, 130] on div "Homem" at bounding box center [329, 130] width 283 height 13
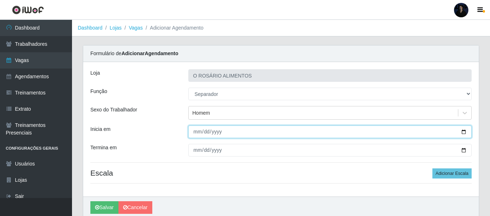
click at [465, 130] on input "Inicia em" at bounding box center [329, 131] width 283 height 13
type input "2025-09-29"
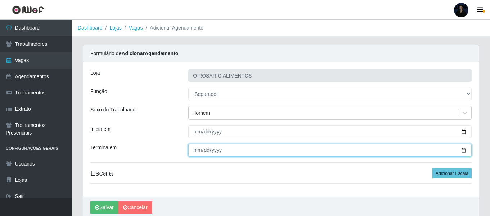
click at [465, 148] on input "Termina em" at bounding box center [329, 150] width 283 height 13
type input "[DATE]"
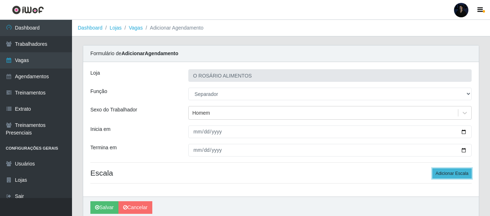
click at [442, 175] on button "Adicionar Escala" at bounding box center [451, 173] width 39 height 10
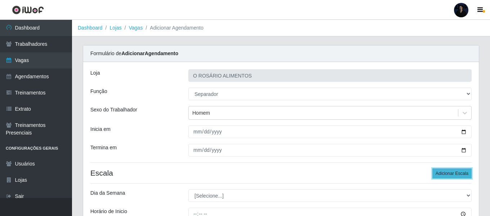
click at [442, 175] on button "Adicionar Escala" at bounding box center [451, 173] width 39 height 10
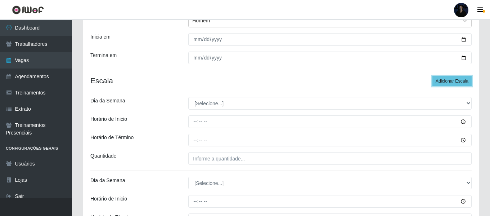
scroll to position [108, 0]
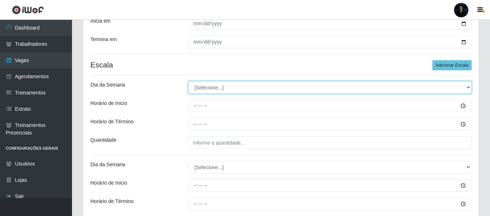
click at [201, 89] on select "[Selecione...] Segunda Terça Quarta Quinta Sexta Sábado Domingo" at bounding box center [329, 87] width 283 height 13
select select "1"
click at [188, 81] on select "[Selecione...] Segunda Terça Quarta Quinta Sexta Sábado Domingo" at bounding box center [329, 87] width 283 height 13
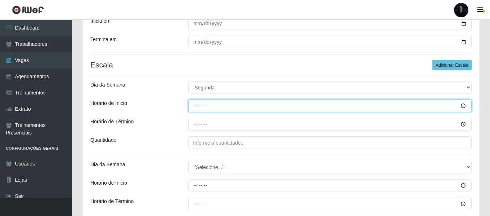
click at [197, 105] on input "Horário de Inicio" at bounding box center [329, 105] width 283 height 13
type input "07:30"
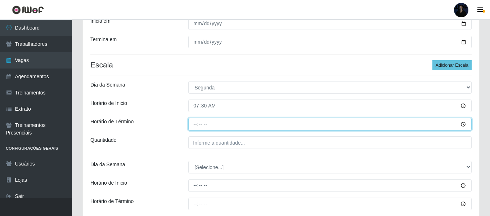
click at [194, 123] on input "Horário de Término" at bounding box center [329, 124] width 283 height 13
type input "13:30"
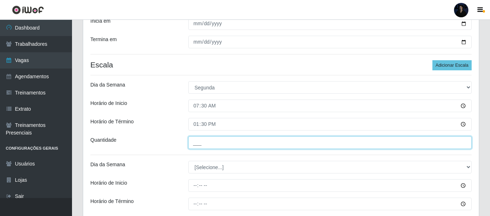
click at [196, 142] on input "___" at bounding box center [329, 142] width 283 height 13
type input "1__"
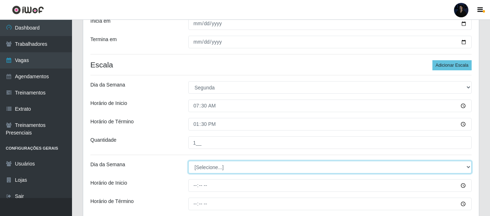
click at [201, 165] on select "[Selecione...] Segunda Terça Quarta Quinta Sexta Sábado Domingo" at bounding box center [329, 167] width 283 height 13
select select "2"
click at [188, 161] on select "[Selecione...] Segunda Terça Quarta Quinta Sexta Sábado Domingo" at bounding box center [329, 167] width 283 height 13
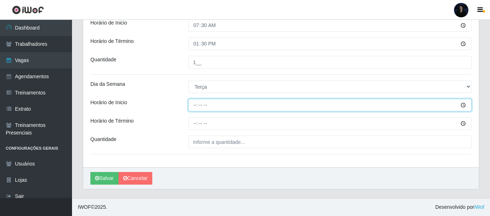
click at [195, 106] on input "Horário de Inicio" at bounding box center [329, 105] width 283 height 13
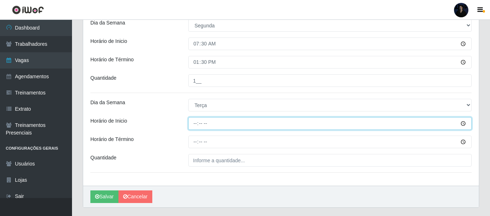
scroll to position [152, 0]
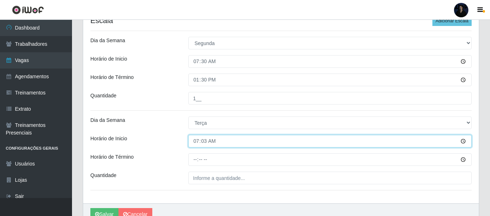
type input "07:30"
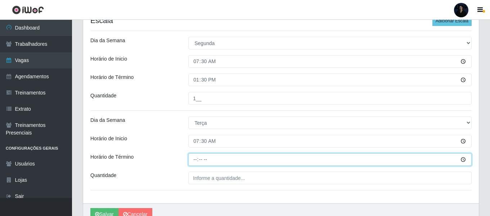
click at [194, 158] on input "Horário de Término" at bounding box center [329, 159] width 283 height 13
type input "13:30"
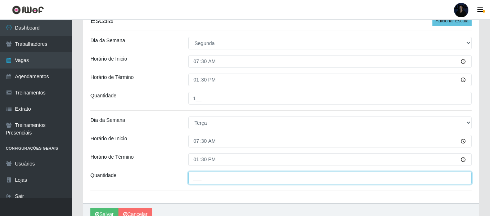
click at [195, 180] on input "___" at bounding box center [329, 177] width 283 height 13
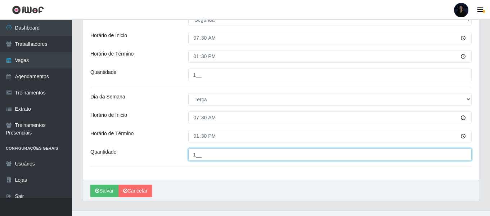
scroll to position [188, 0]
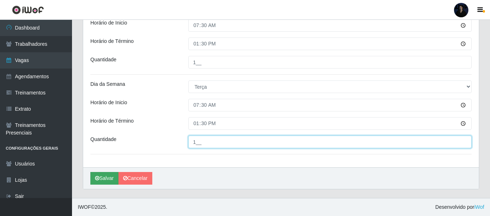
type input "1__"
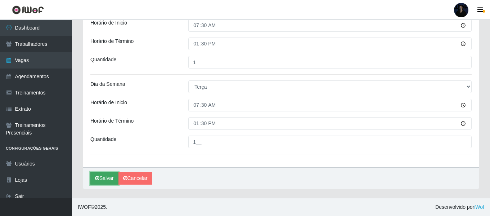
click at [109, 177] on button "Salvar" at bounding box center [104, 178] width 28 height 13
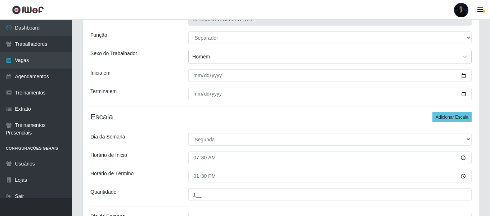
scroll to position [44, 0]
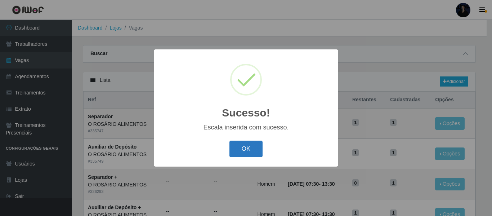
click at [249, 152] on button "OK" at bounding box center [245, 148] width 33 height 17
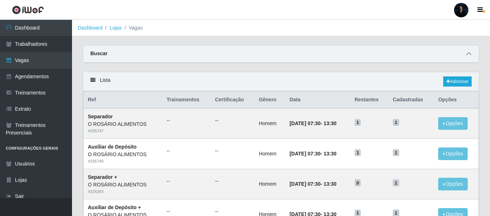
click at [466, 53] on icon at bounding box center [468, 53] width 5 height 5
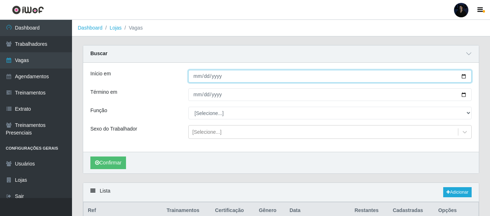
click at [464, 75] on input "2025-09-06" at bounding box center [329, 76] width 283 height 13
type input "[DATE]"
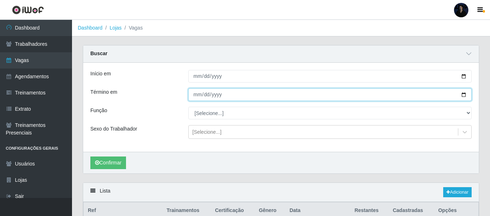
click at [461, 95] on input "2025-09-15" at bounding box center [329, 94] width 283 height 13
type input "[DATE]"
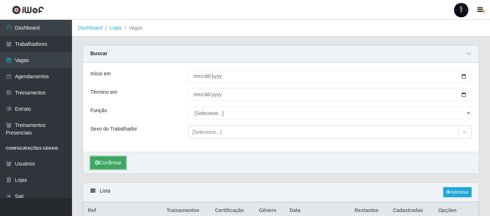
click at [100, 165] on button "Confirmar" at bounding box center [108, 162] width 36 height 13
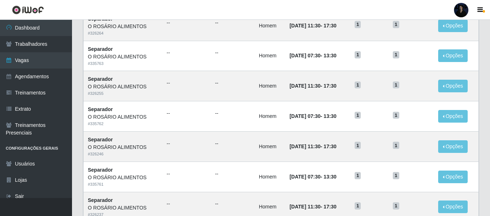
scroll to position [505, 0]
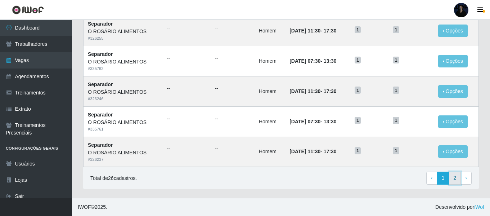
click at [451, 178] on link "2" at bounding box center [455, 177] width 12 height 13
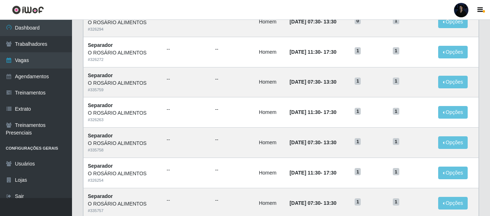
scroll to position [274, 0]
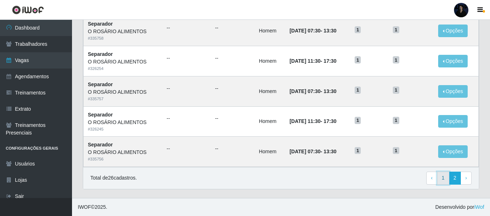
click at [443, 174] on link "1" at bounding box center [443, 177] width 12 height 13
